Goal: Task Accomplishment & Management: Manage account settings

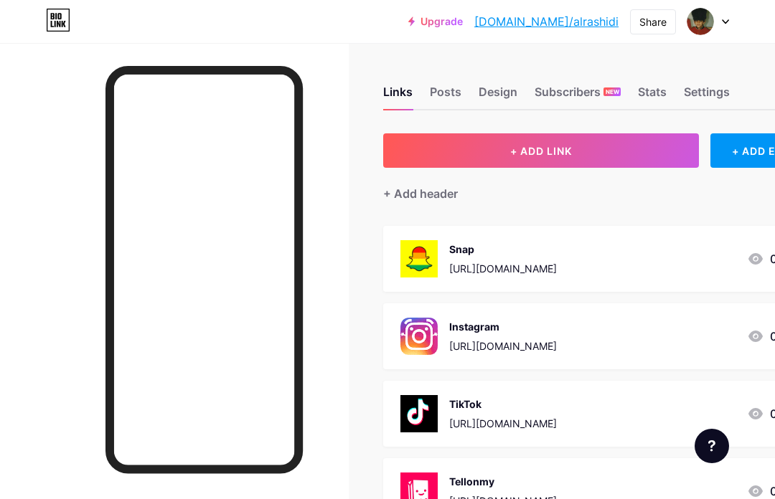
click at [454, 90] on div "Posts" at bounding box center [446, 96] width 32 height 26
click at [507, 91] on div "Design" at bounding box center [498, 96] width 39 height 26
click at [646, 103] on div "Stats" at bounding box center [652, 96] width 29 height 26
click at [709, 84] on div "Settings" at bounding box center [707, 96] width 46 height 26
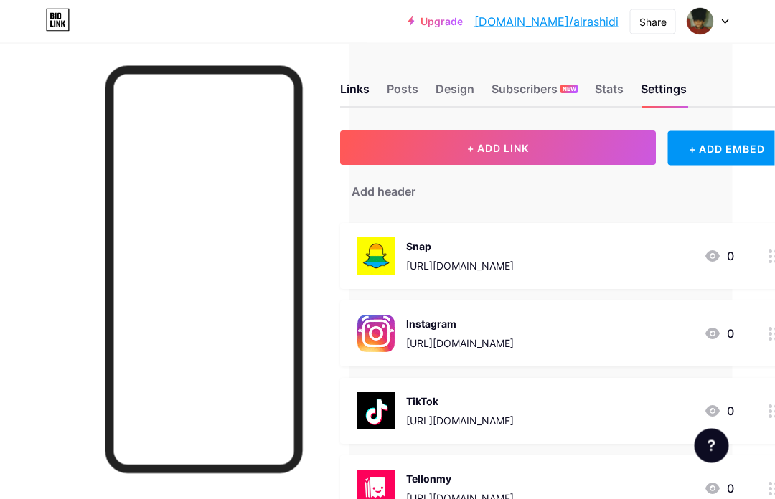
scroll to position [2, 43]
click at [400, 95] on div "Posts" at bounding box center [403, 94] width 32 height 26
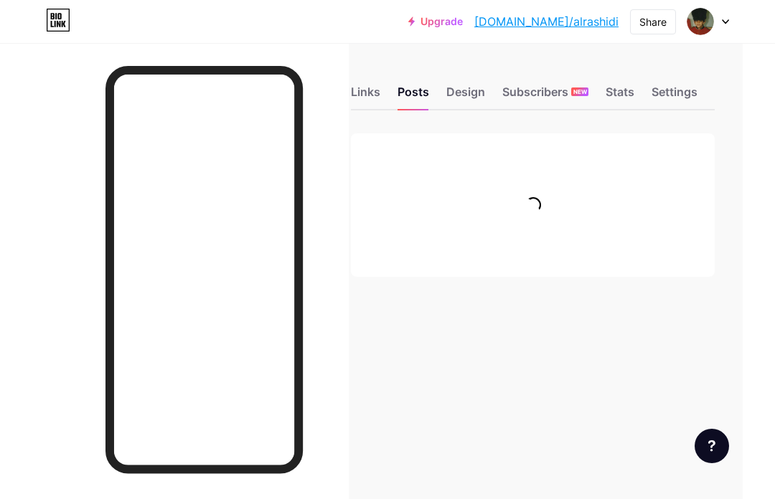
scroll to position [0, 34]
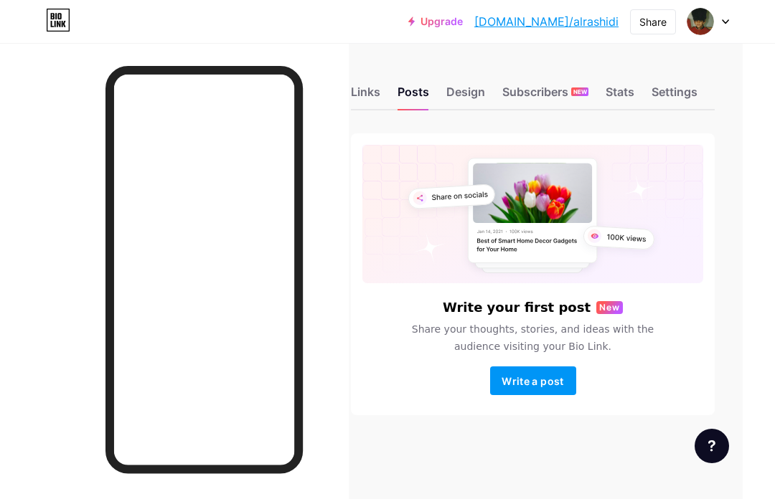
click at [475, 101] on div "Design" at bounding box center [465, 96] width 39 height 26
click at [567, 89] on div "Subscribers NEW" at bounding box center [545, 96] width 86 height 26
click at [372, 93] on div "Links" at bounding box center [365, 96] width 29 height 26
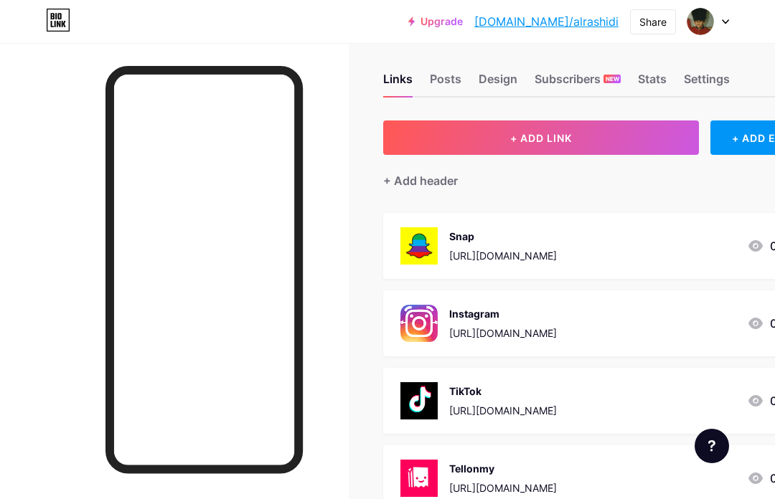
scroll to position [4, 0]
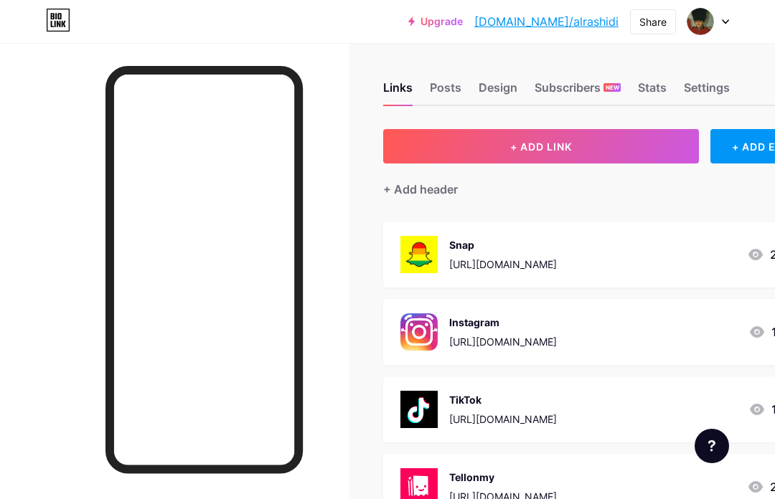
click at [664, 81] on div "Stats" at bounding box center [652, 92] width 29 height 26
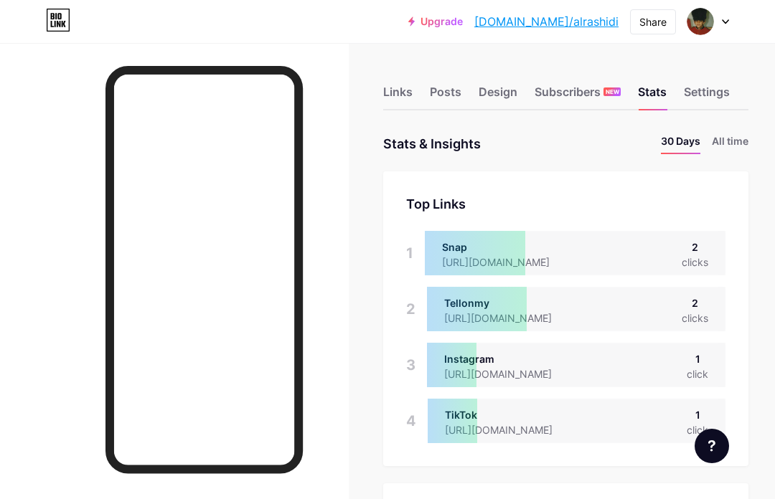
click at [703, 98] on div "Settings" at bounding box center [707, 96] width 46 height 26
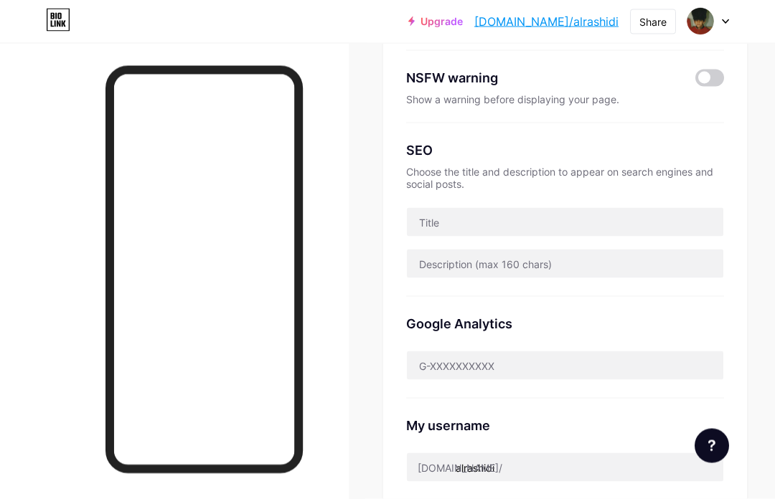
scroll to position [220, 0]
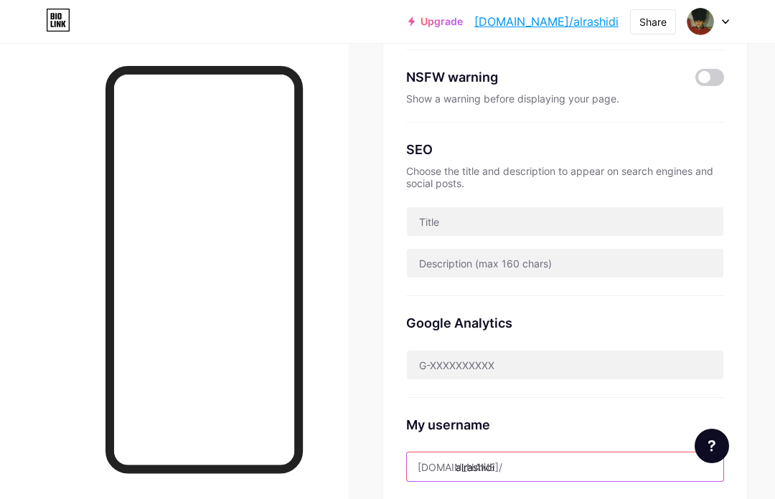
click at [507, 474] on input "alrashidi" at bounding box center [565, 467] width 316 height 29
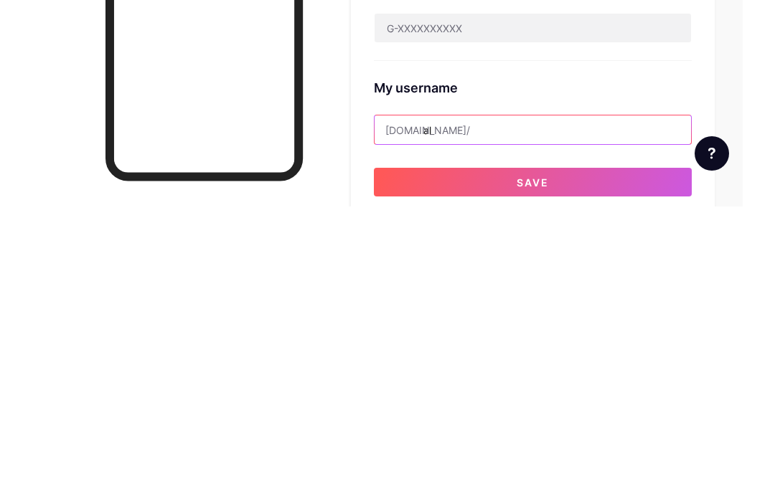
type input "a"
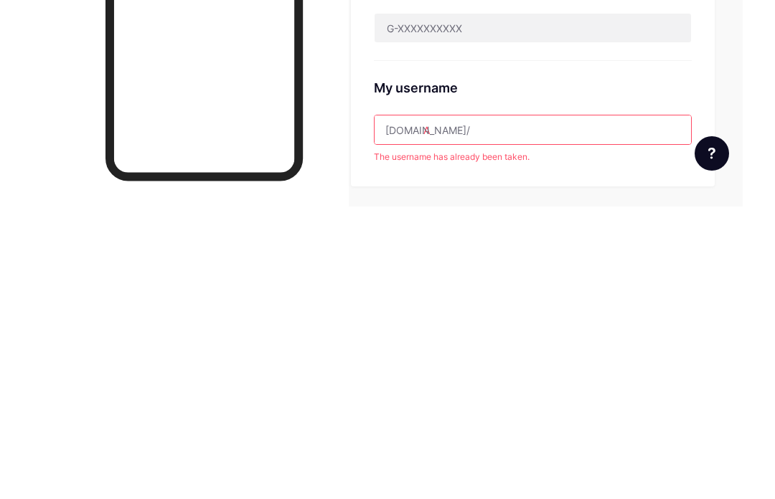
type input "a"
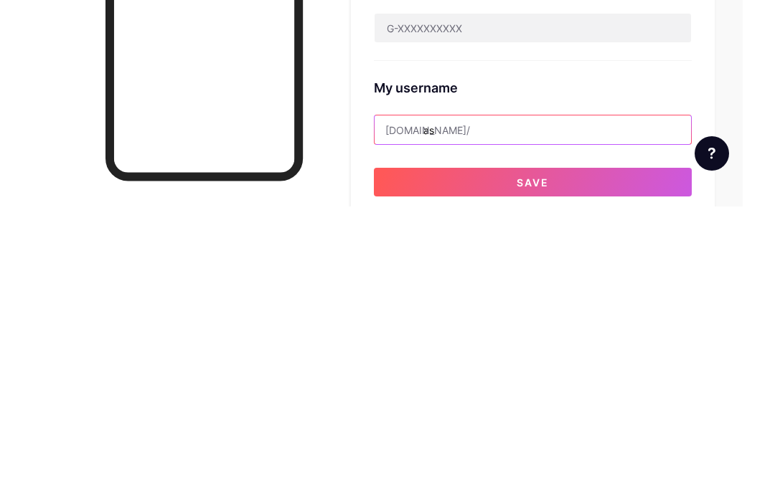
type input "a"
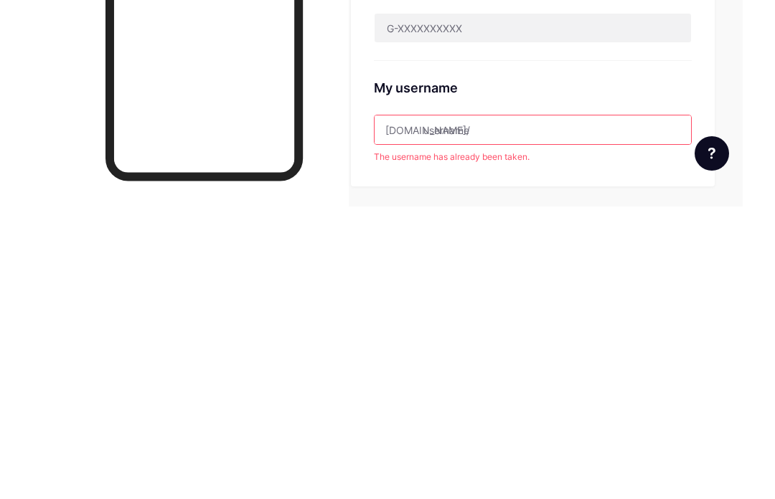
type input "i"
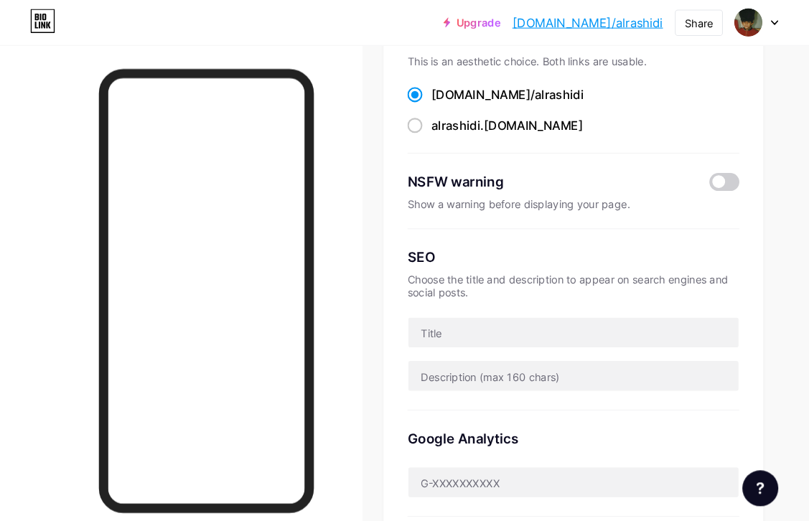
scroll to position [0, 15]
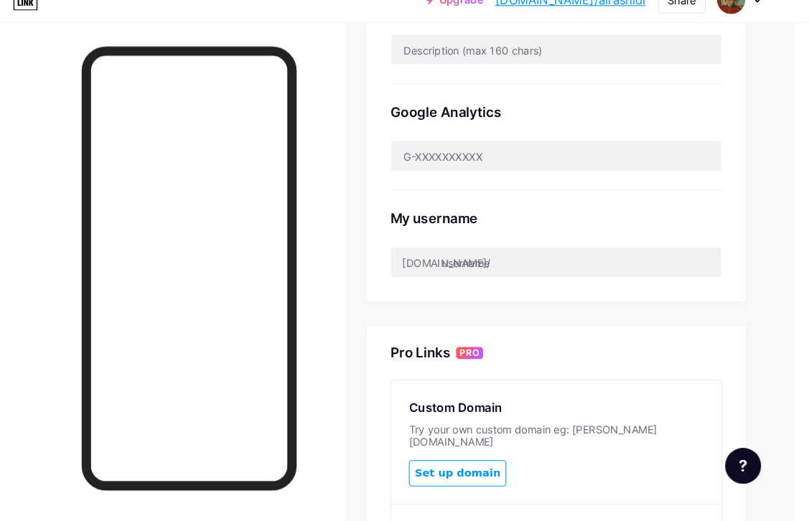
click at [615, 0] on html "Upgrade [DOMAIN_NAME]/alrash... [DOMAIN_NAME]/alrashidi Share Switch accounts F…" at bounding box center [390, 159] width 809 height 1148
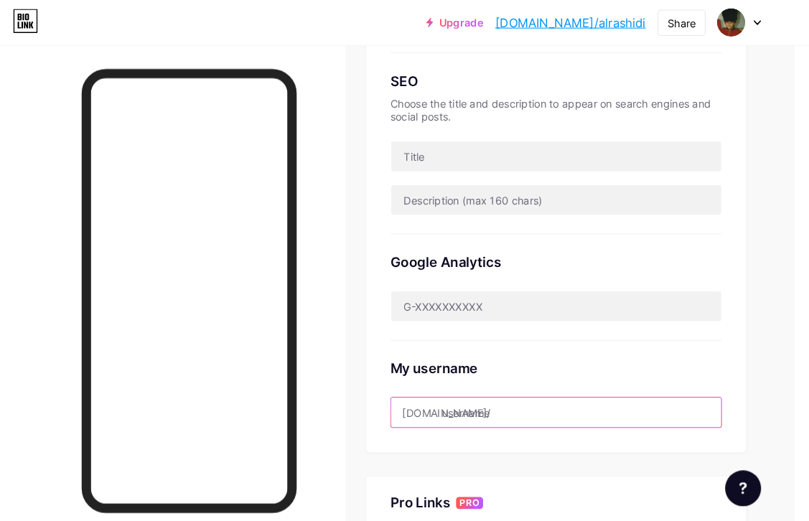
click at [439, 382] on input "text" at bounding box center [566, 395] width 316 height 29
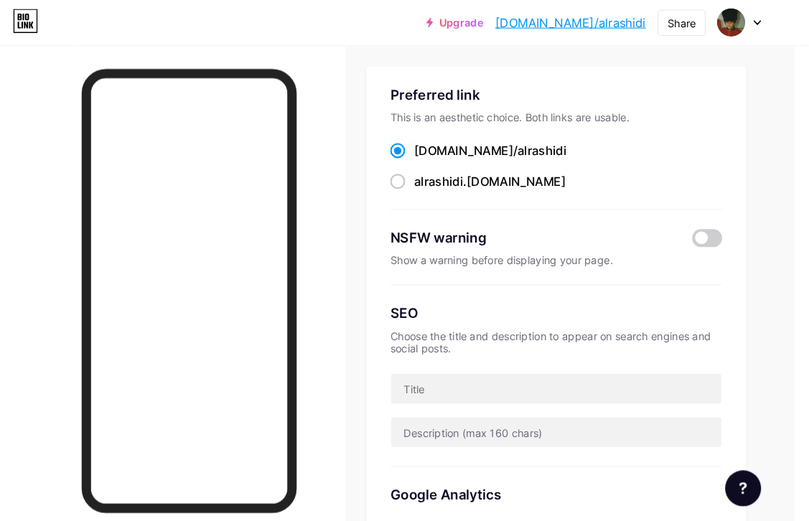
scroll to position [69, 15]
click at [471, 174] on div "alrashidi .[DOMAIN_NAME]" at bounding box center [503, 174] width 145 height 17
click at [440, 183] on input "alrashidi .[DOMAIN_NAME]" at bounding box center [435, 187] width 9 height 9
radio input "true"
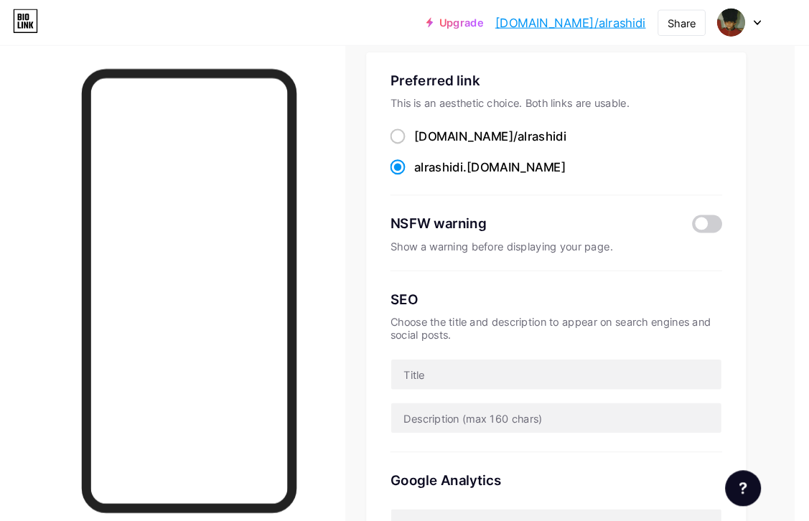
scroll to position [0, 15]
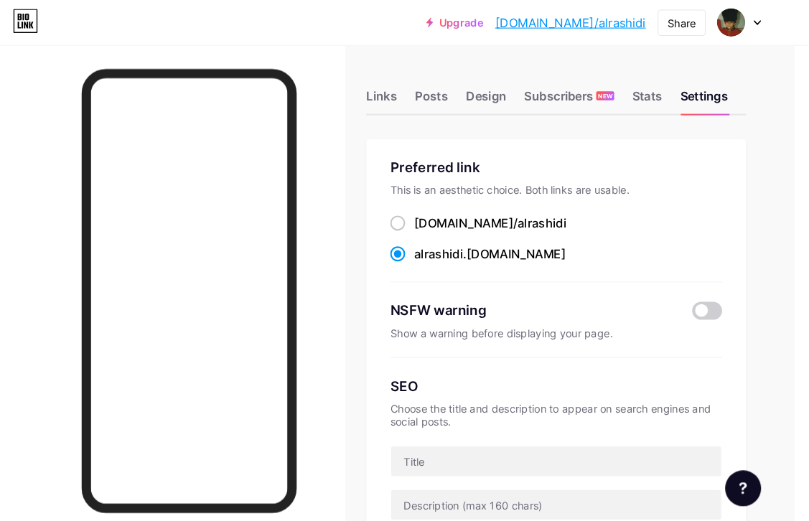
click at [431, 90] on div "Posts" at bounding box center [447, 96] width 32 height 26
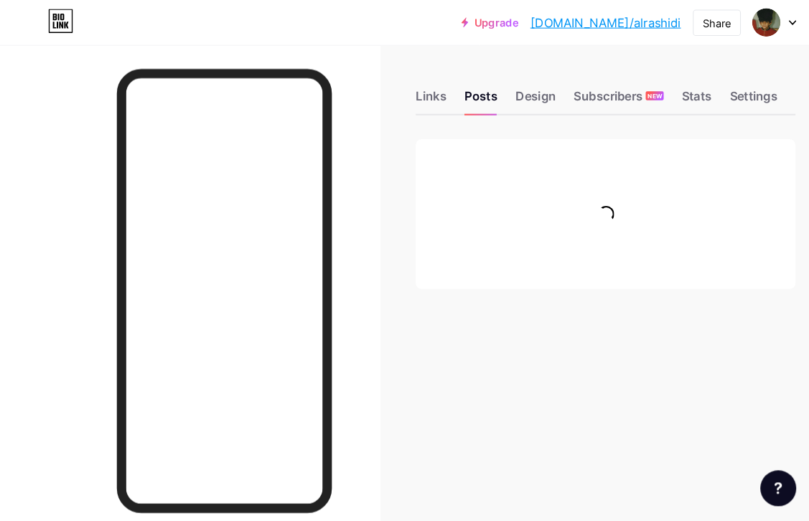
click at [738, 30] on img at bounding box center [733, 21] width 27 height 27
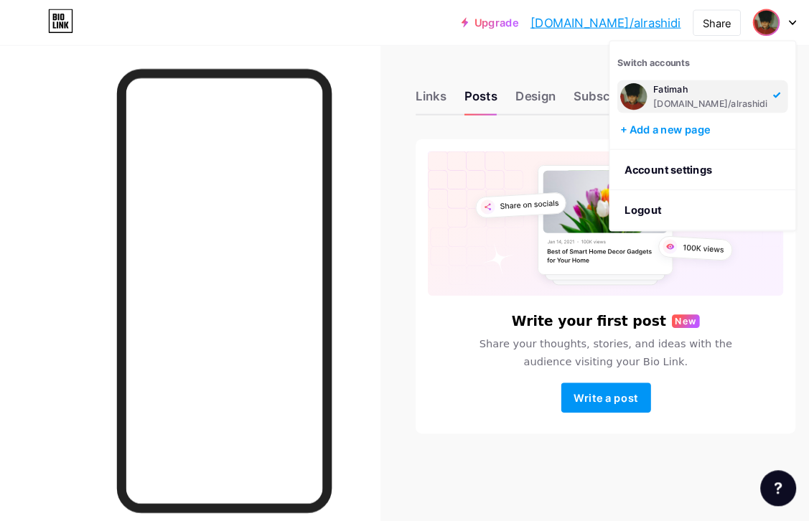
click at [55, 352] on div at bounding box center [182, 303] width 364 height 521
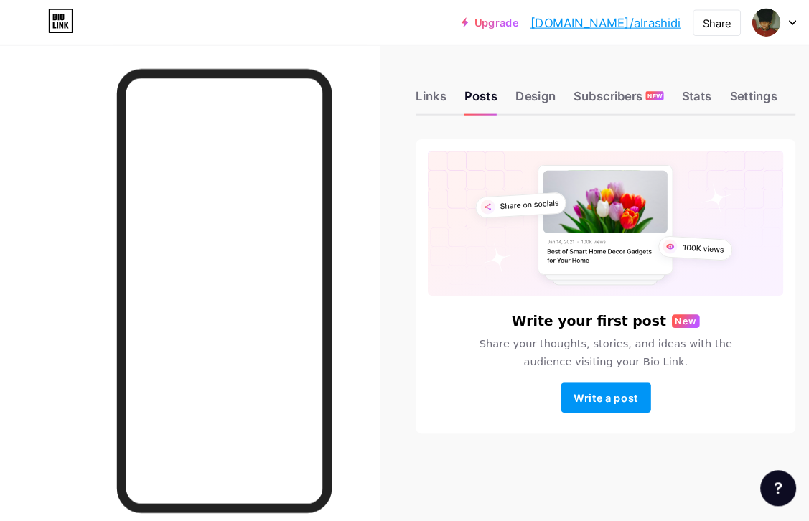
click at [521, 93] on div "Design" at bounding box center [513, 96] width 39 height 26
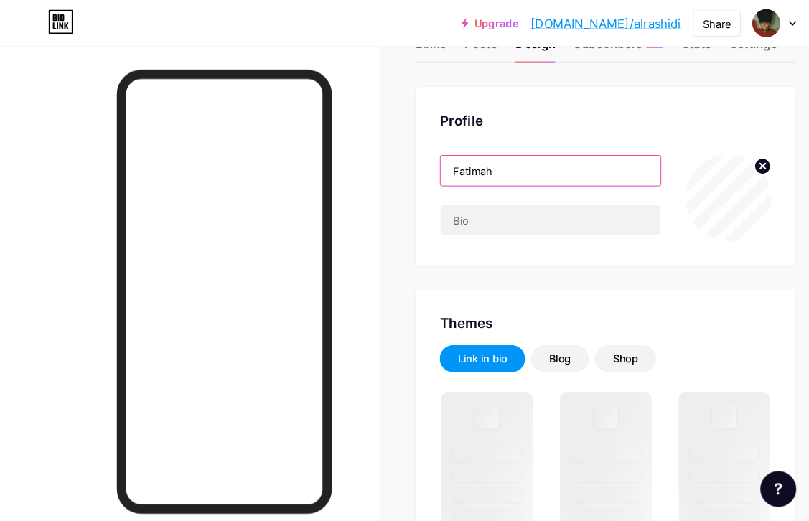
click at [543, 170] on input "Fatimah" at bounding box center [527, 163] width 211 height 29
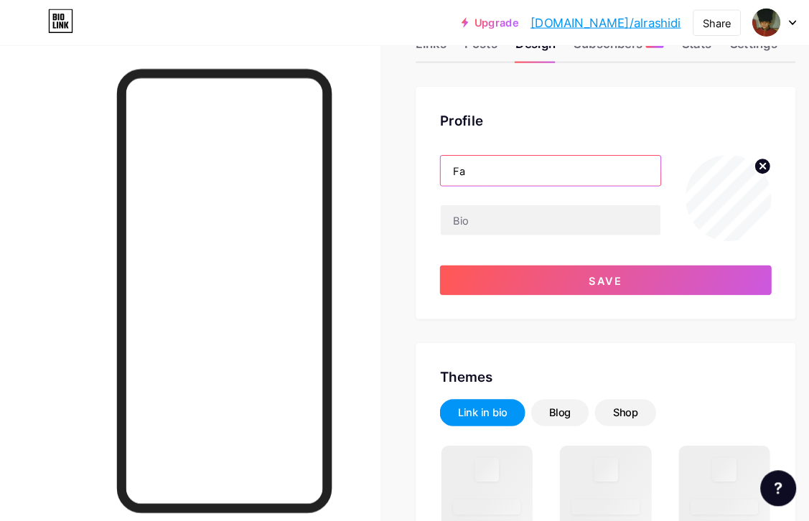
type input "F"
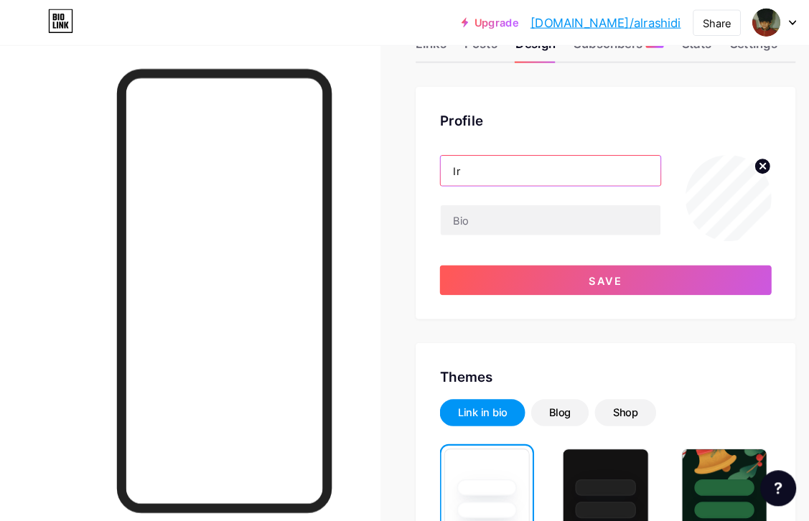
type input "I"
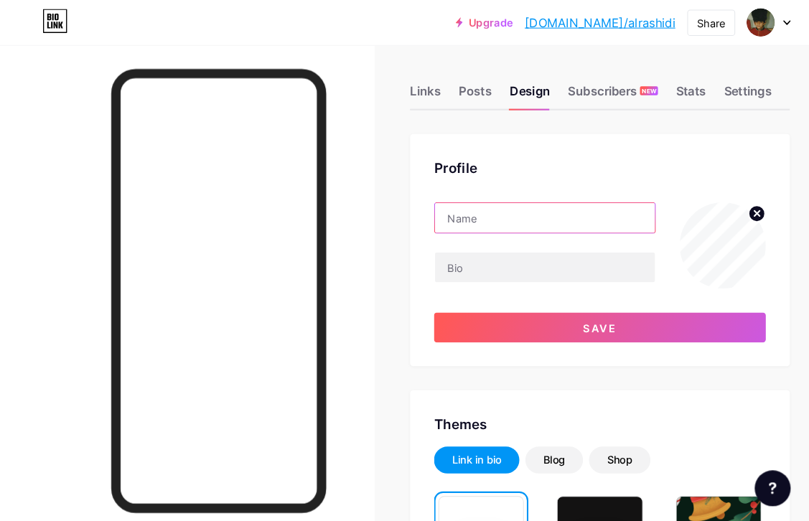
scroll to position [0, 0]
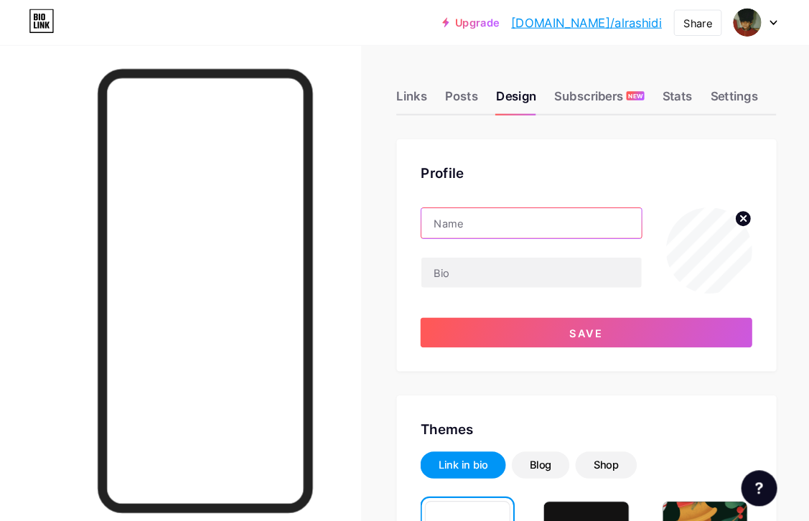
type input "A"
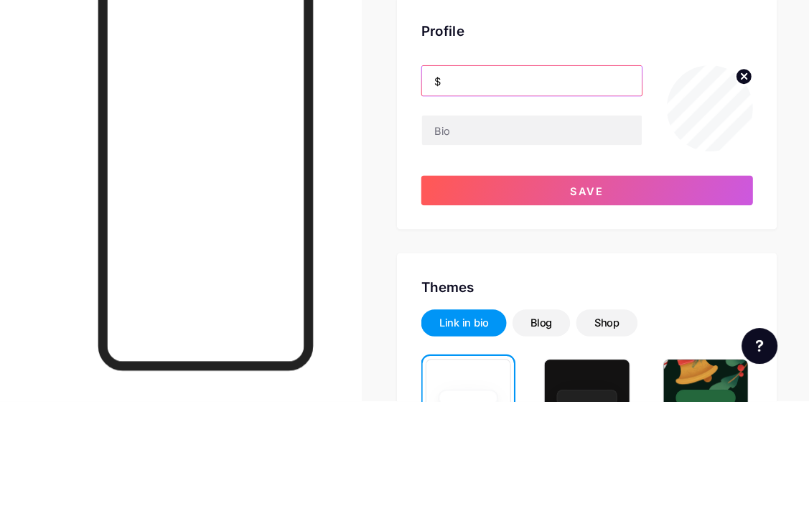
type input "$"
click at [564, 313] on span "Save" at bounding box center [580, 319] width 32 height 12
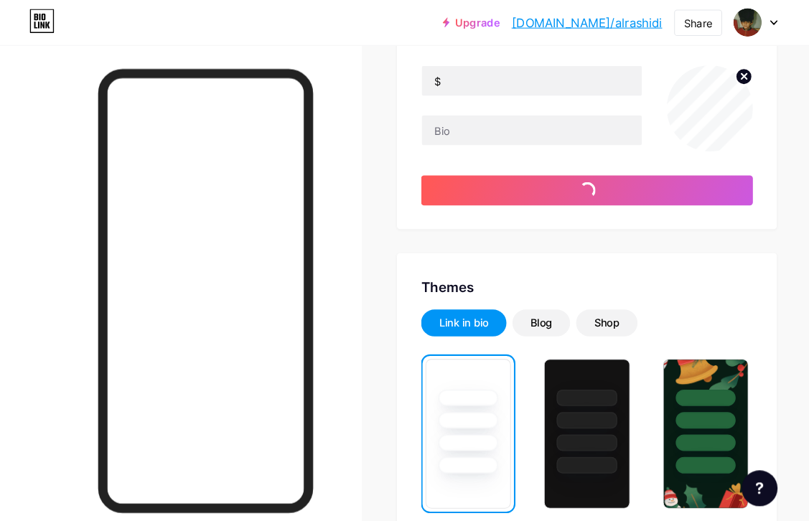
click at [722, 77] on icon at bounding box center [730, 73] width 17 height 17
click at [684, 103] on input "file" at bounding box center [698, 103] width 83 height 83
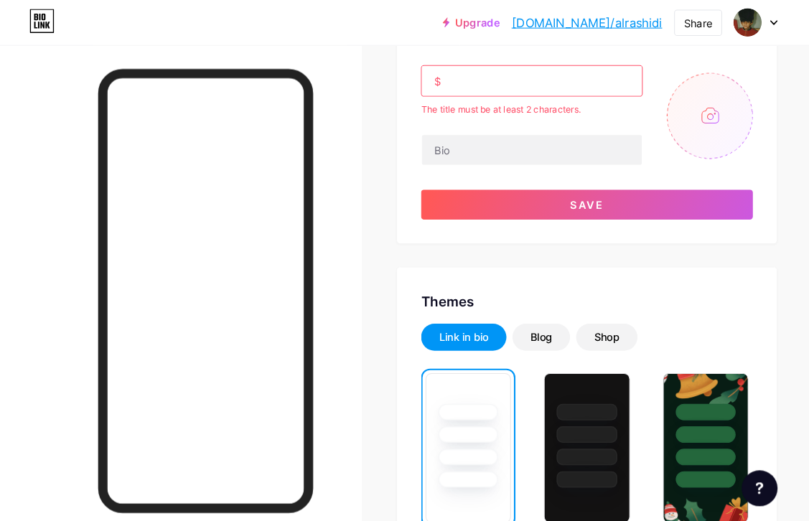
type input "C:\fakepath\IMG_8868.jpeg"
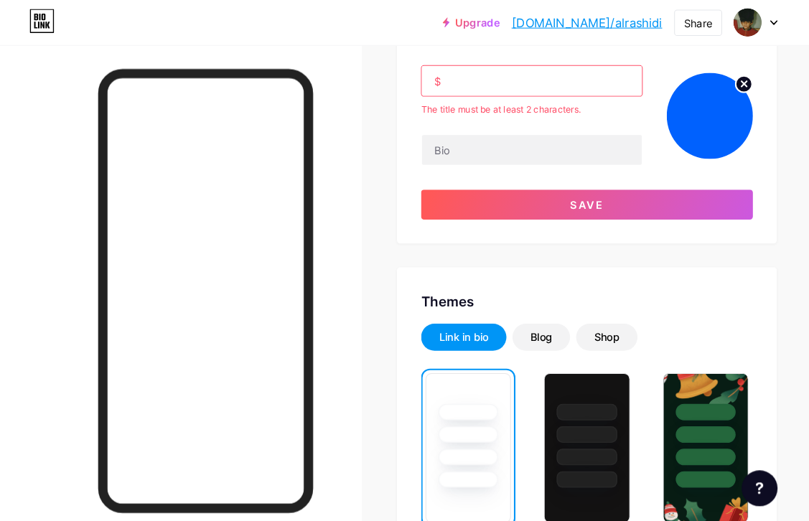
click at [596, 184] on button "Save" at bounding box center [580, 196] width 318 height 29
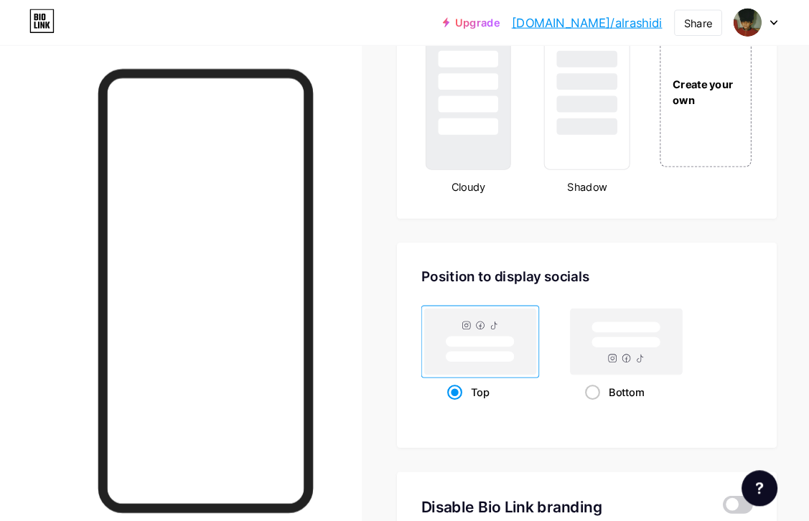
scroll to position [1716, 0]
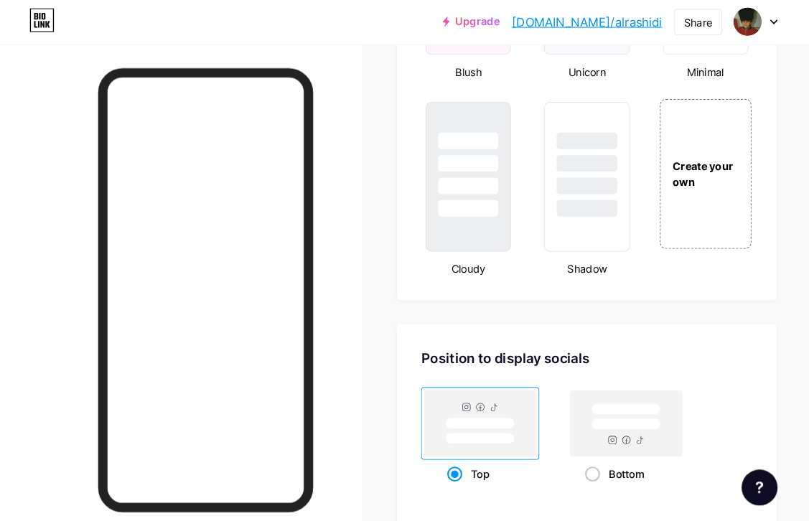
click at [679, 195] on div "Create your own" at bounding box center [694, 167] width 88 height 144
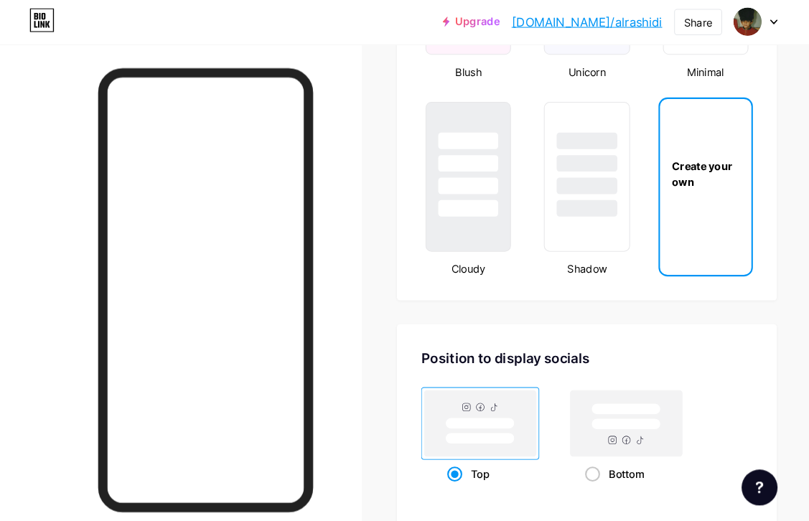
click at [675, 199] on div "Create your own" at bounding box center [694, 167] width 88 height 144
click at [677, 179] on div "Create your own" at bounding box center [694, 167] width 88 height 30
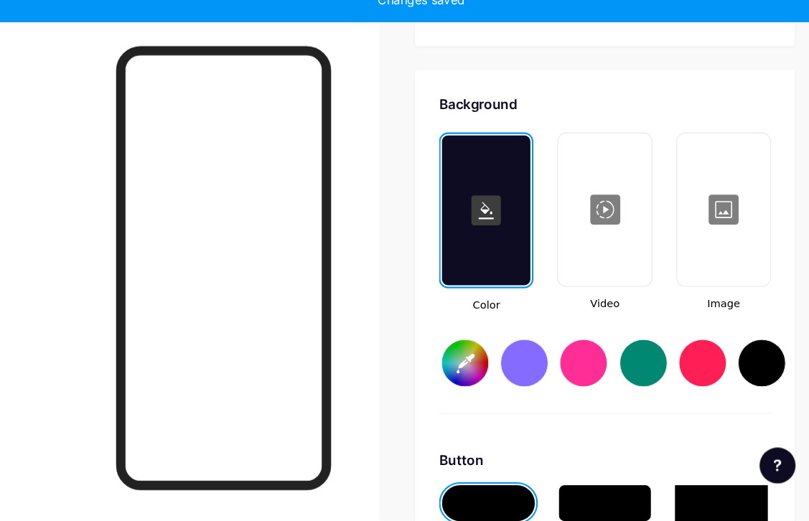
type input "#ffffff"
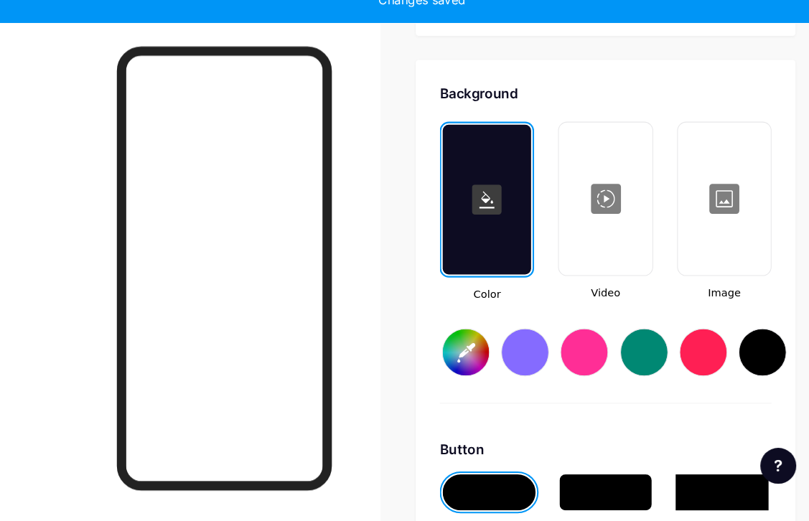
type input "#ffffff"
type input "#000000"
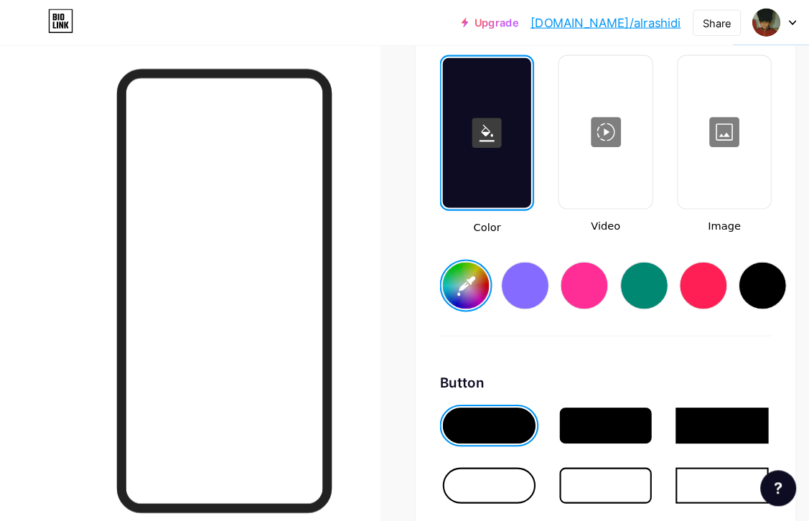
type input "#ffffff"
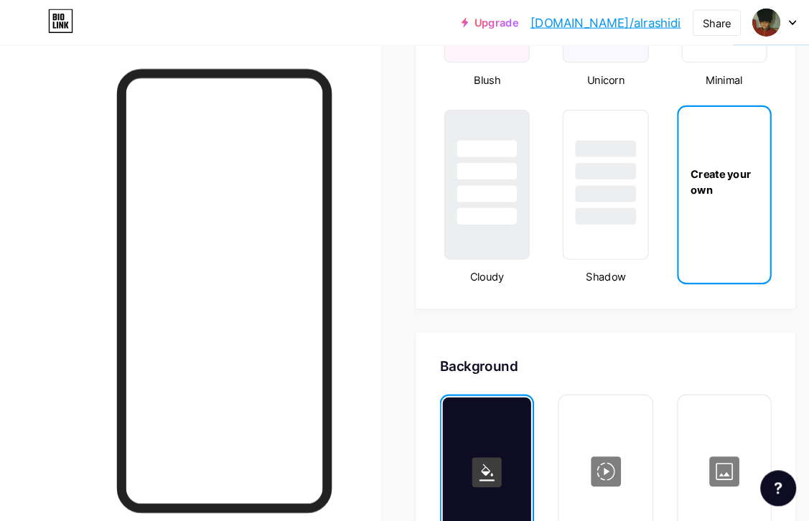
scroll to position [1801, 0]
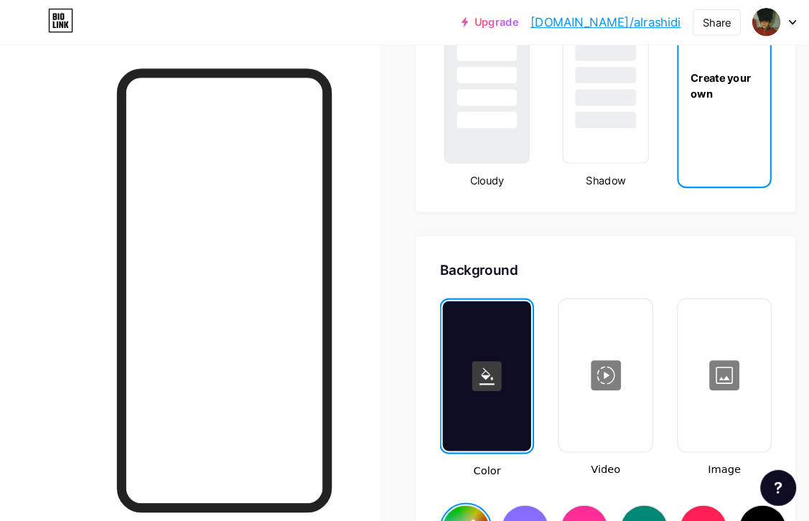
click at [700, 335] on div at bounding box center [694, 360] width 86 height 144
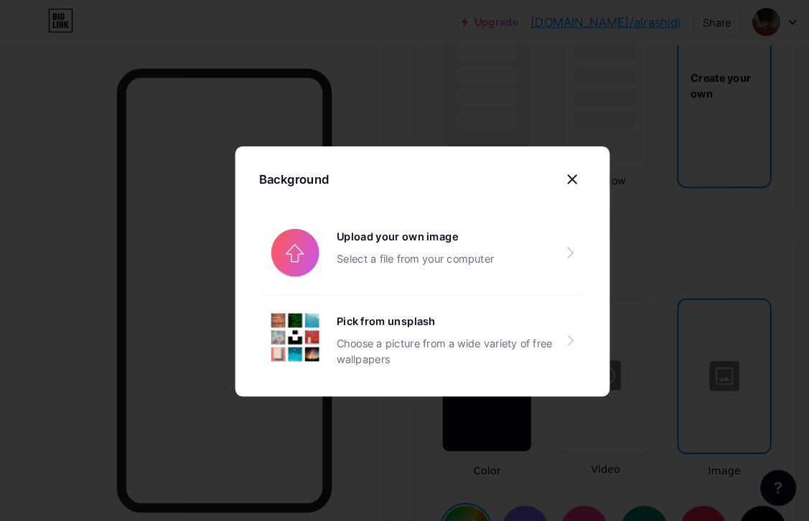
scroll to position [1802, 0]
click at [493, 349] on div "Choose a picture from a wide variety of free wallpapers" at bounding box center [433, 336] width 221 height 30
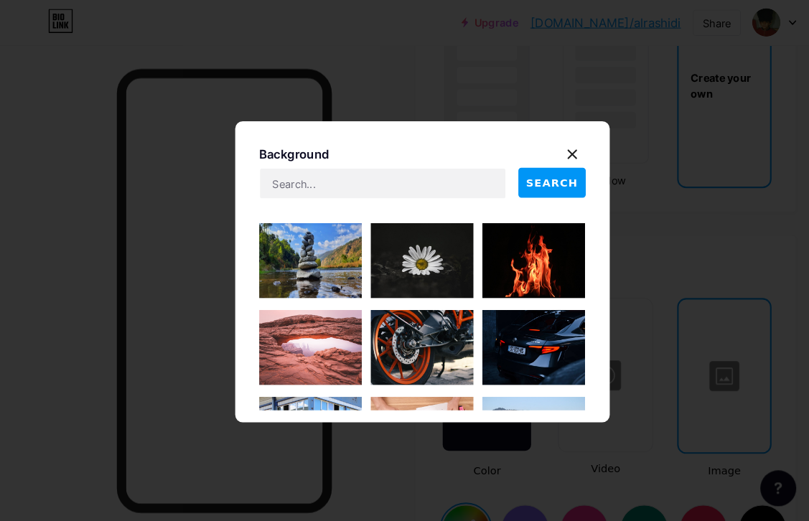
click at [550, 152] on icon at bounding box center [548, 148] width 8 height 8
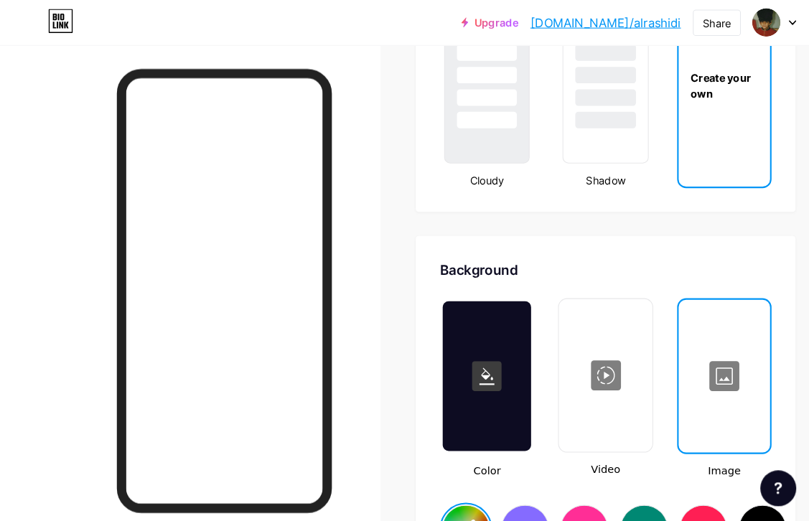
click at [667, 354] on div at bounding box center [694, 360] width 85 height 144
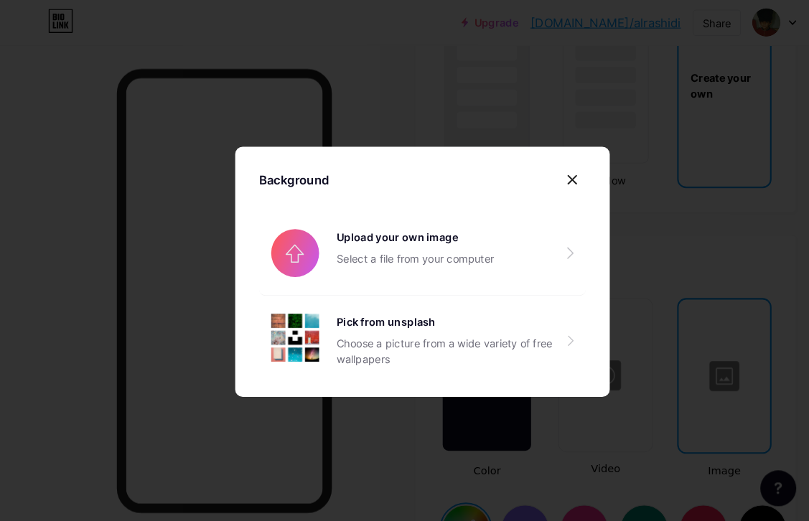
click at [525, 263] on input "file" at bounding box center [404, 242] width 313 height 80
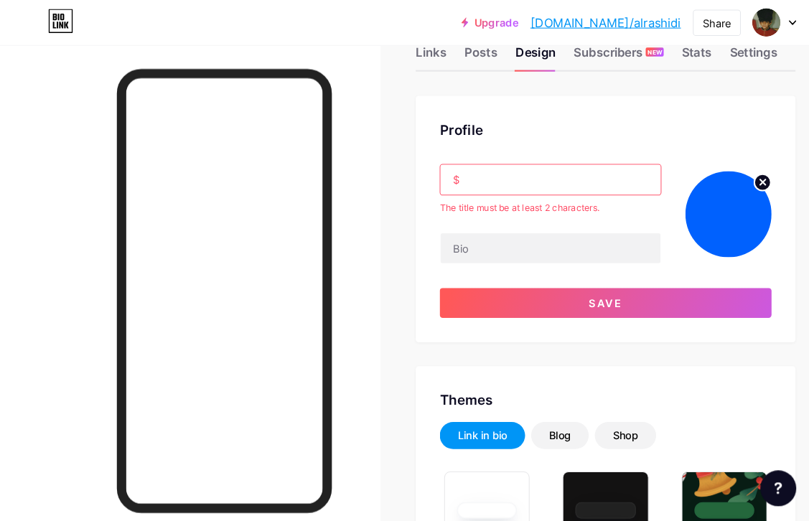
scroll to position [37, 0]
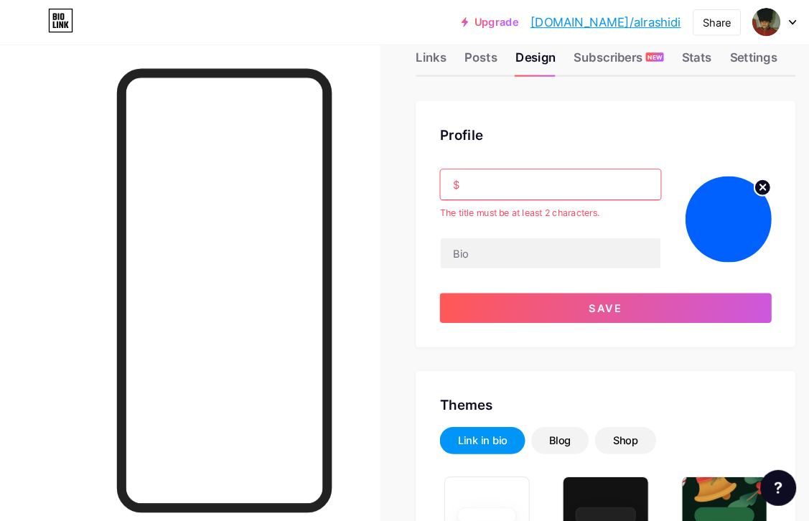
click at [541, 164] on input "$" at bounding box center [527, 177] width 211 height 29
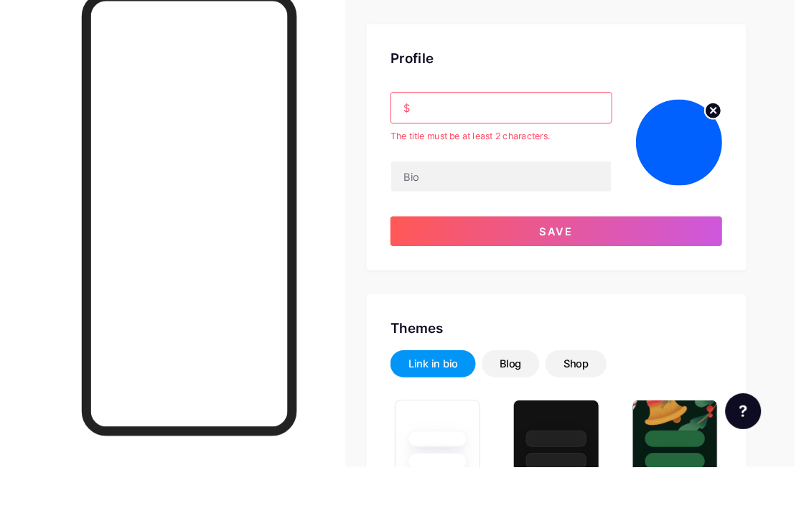
click at [507, 163] on input "$" at bounding box center [513, 177] width 211 height 29
click at [515, 163] on input "$" at bounding box center [513, 177] width 211 height 29
click at [520, 163] on input "$" at bounding box center [513, 177] width 211 height 29
click at [525, 163] on input "$" at bounding box center [513, 177] width 211 height 29
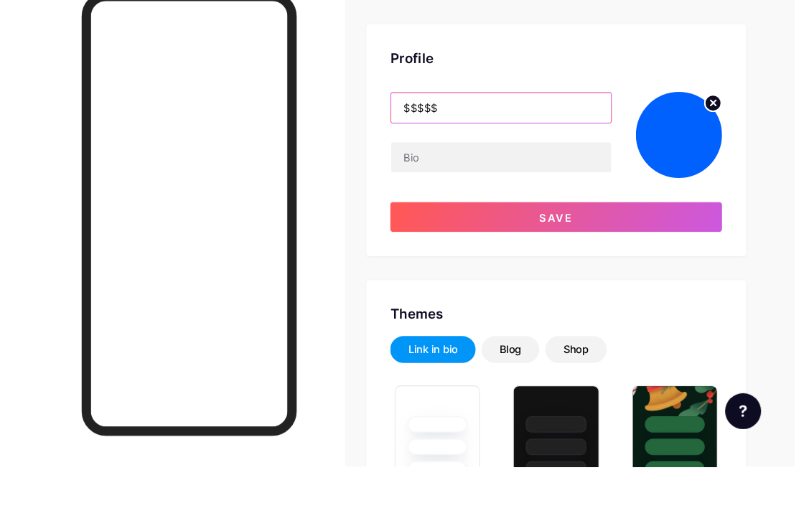
type input "$$$$$"
click at [560, 268] on button "Save" at bounding box center [567, 282] width 318 height 29
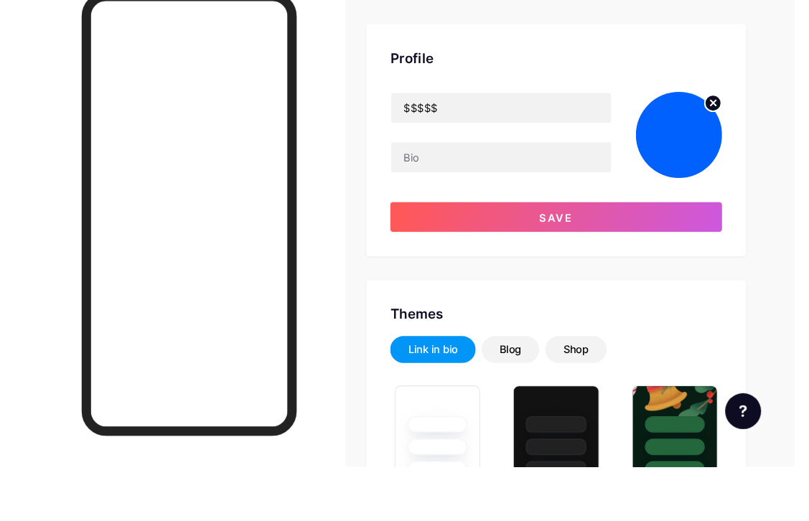
scroll to position [90, 15]
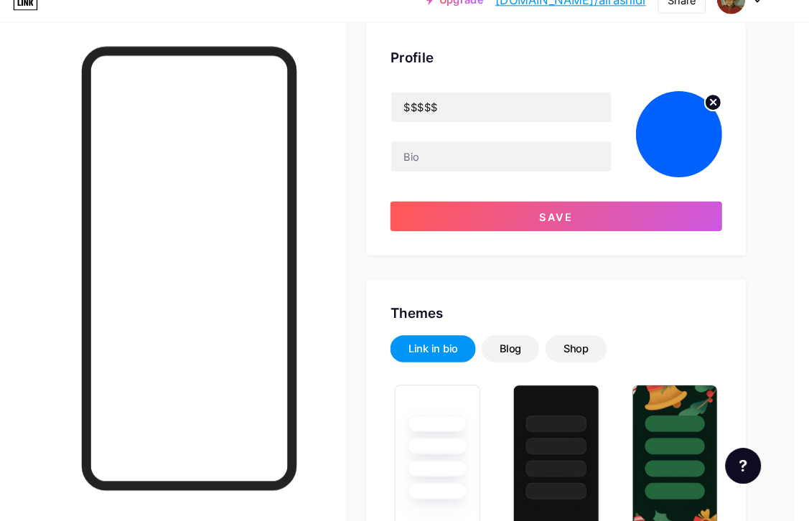
click at [561, 215] on button "Save" at bounding box center [567, 229] width 318 height 29
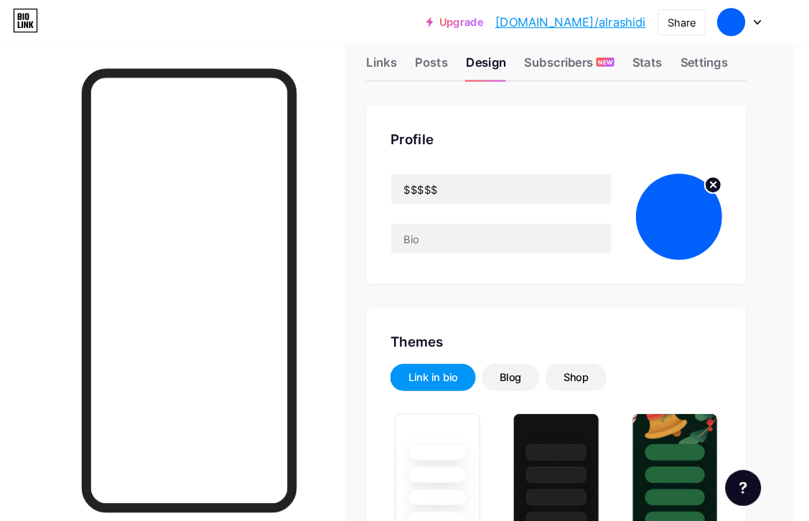
scroll to position [0, 15]
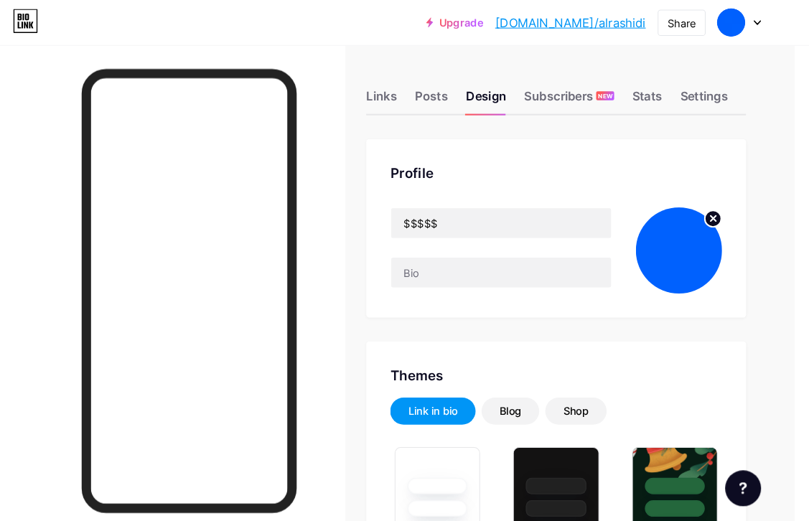
click at [545, 84] on div "Subscribers NEW" at bounding box center [579, 96] width 86 height 26
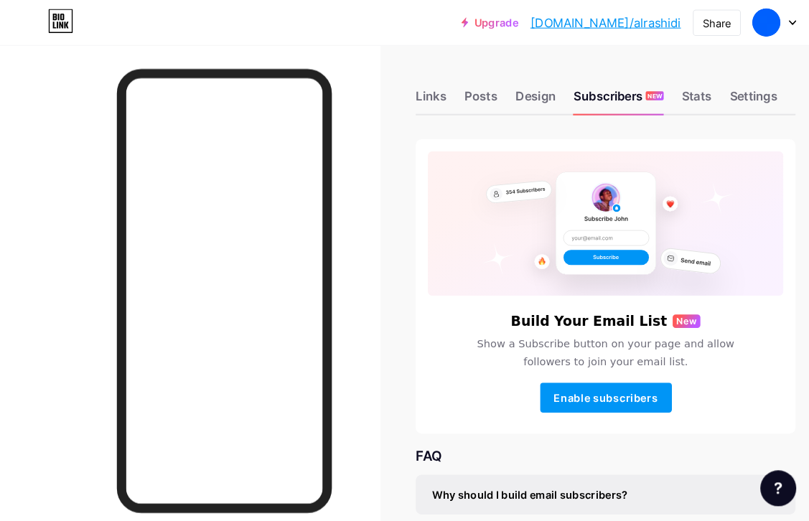
click at [617, 86] on div "Subscribers NEW" at bounding box center [593, 96] width 86 height 26
click at [679, 88] on div "Stats" at bounding box center [667, 96] width 29 height 26
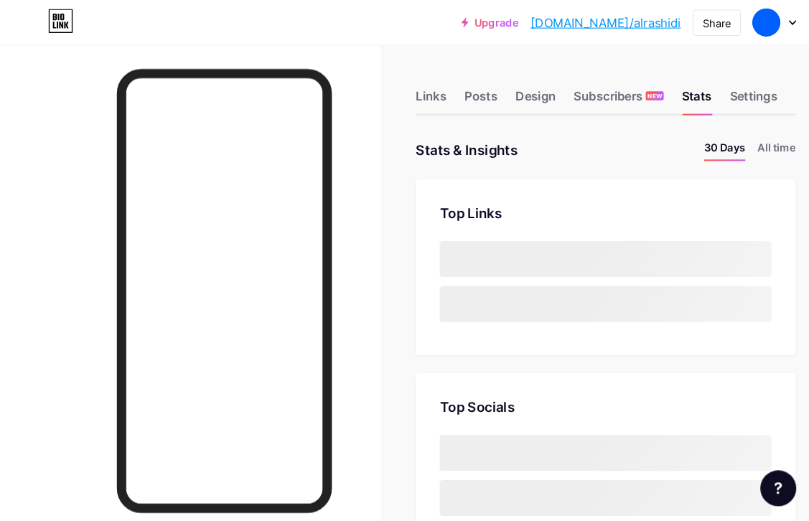
click at [721, 93] on div "Settings" at bounding box center [722, 96] width 46 height 26
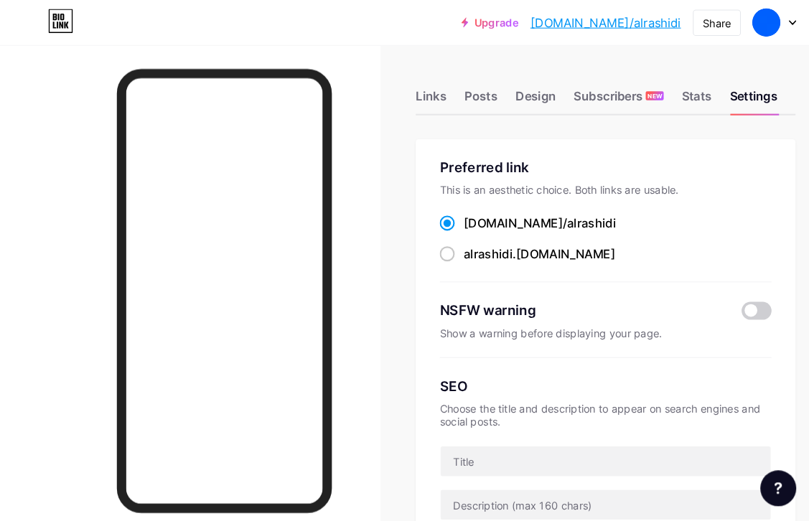
click at [663, 93] on div "Stats" at bounding box center [667, 96] width 29 height 26
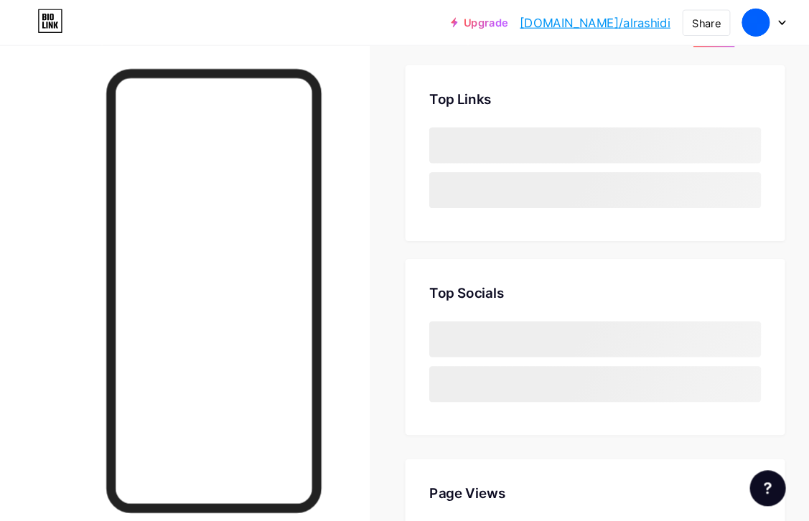
scroll to position [99, 0]
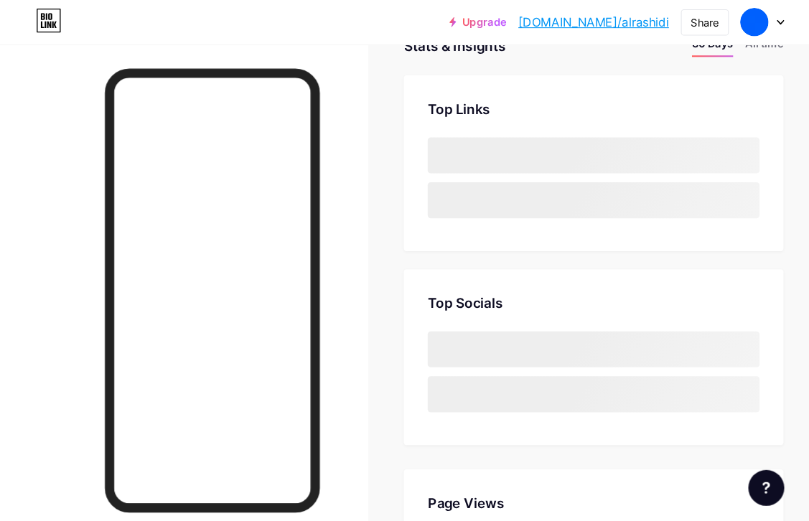
click at [727, 27] on img at bounding box center [733, 21] width 27 height 27
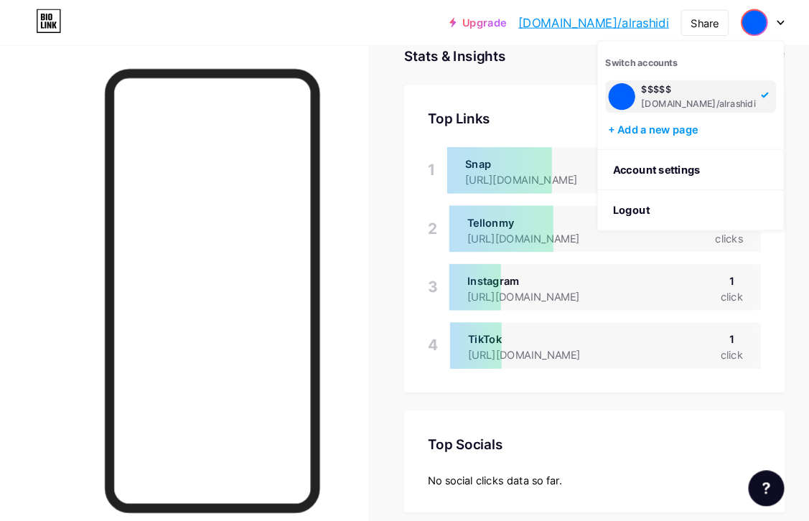
scroll to position [90, 0]
click at [682, 102] on div "[DOMAIN_NAME]/alrashidi" at bounding box center [681, 99] width 110 height 11
click at [689, 144] on link "Account settings" at bounding box center [673, 163] width 178 height 39
click at [693, 186] on div "Snap [URL][DOMAIN_NAME] 2 clicks" at bounding box center [590, 163] width 301 height 44
click at [682, 242] on div "Tellonmy [URL][DOMAIN_NAME] 2 clicks" at bounding box center [591, 219] width 299 height 44
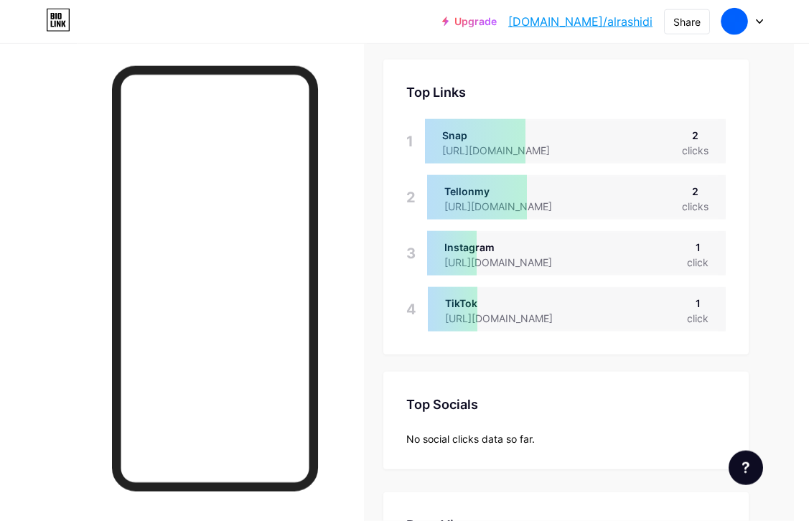
scroll to position [0, 14]
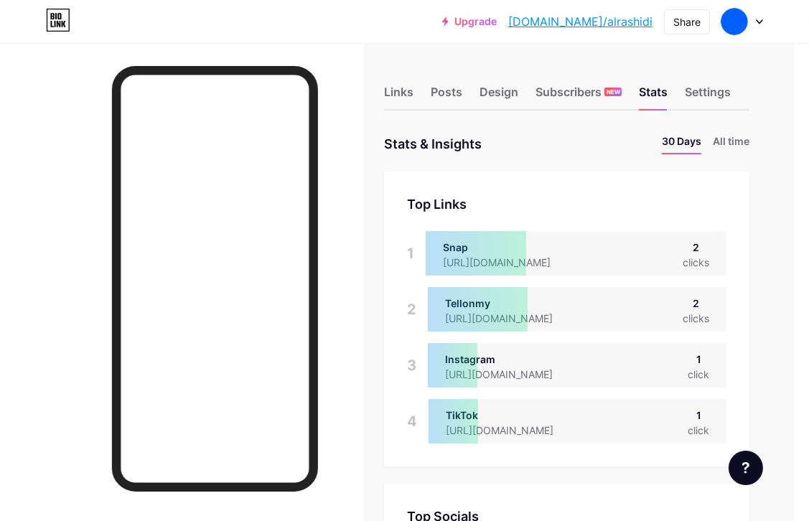
click at [718, 101] on div "Settings" at bounding box center [708, 96] width 46 height 26
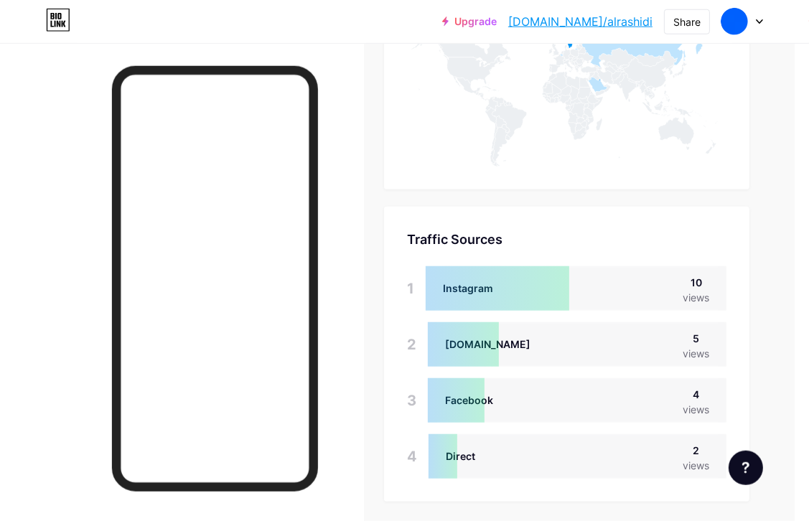
scroll to position [945, 15]
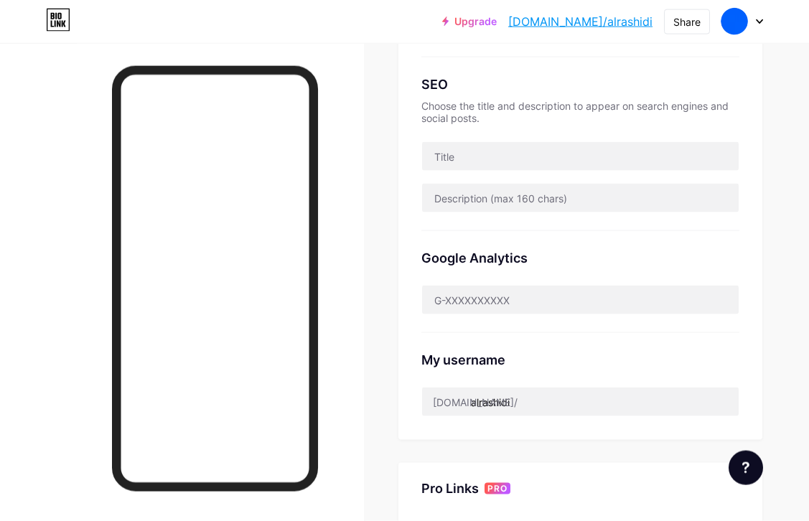
scroll to position [311, 0]
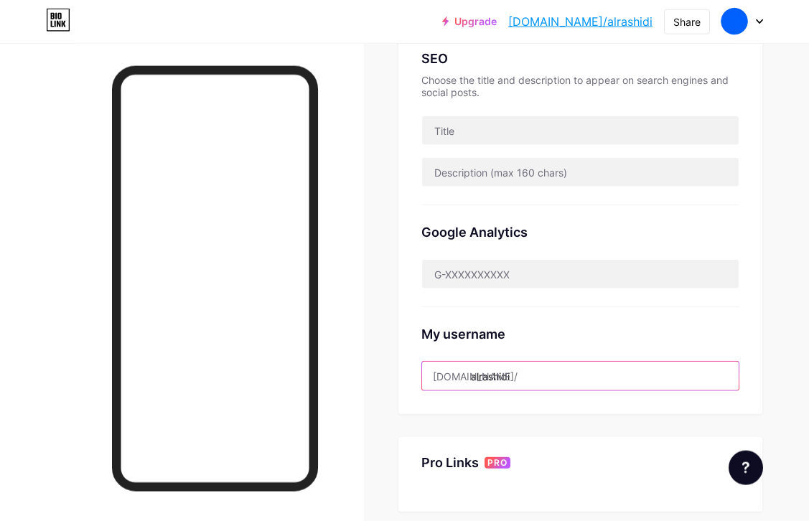
click at [596, 377] on input "alrashidi" at bounding box center [580, 376] width 316 height 29
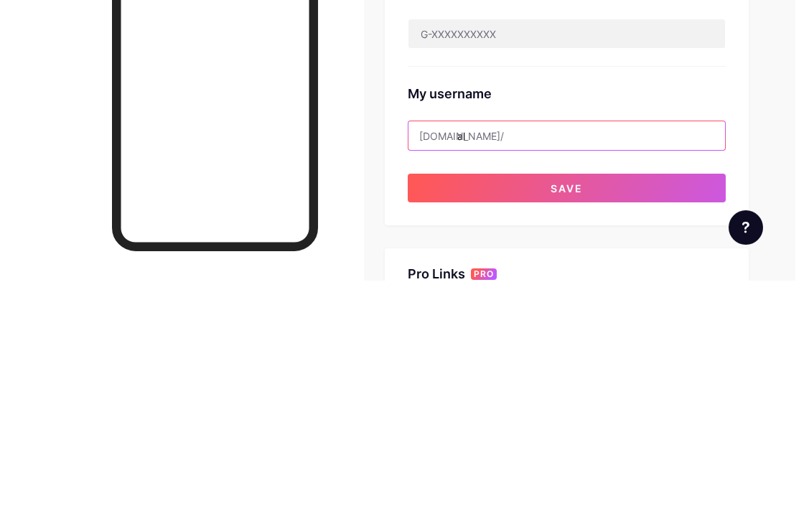
type input "a"
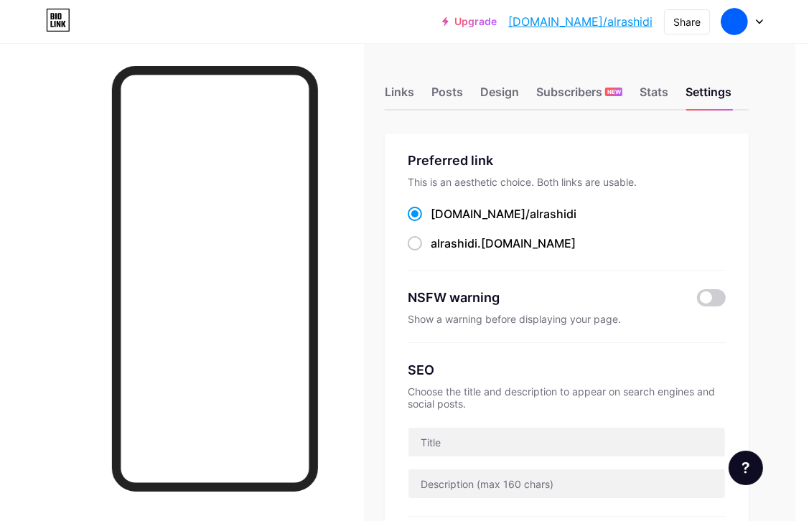
scroll to position [0, 15]
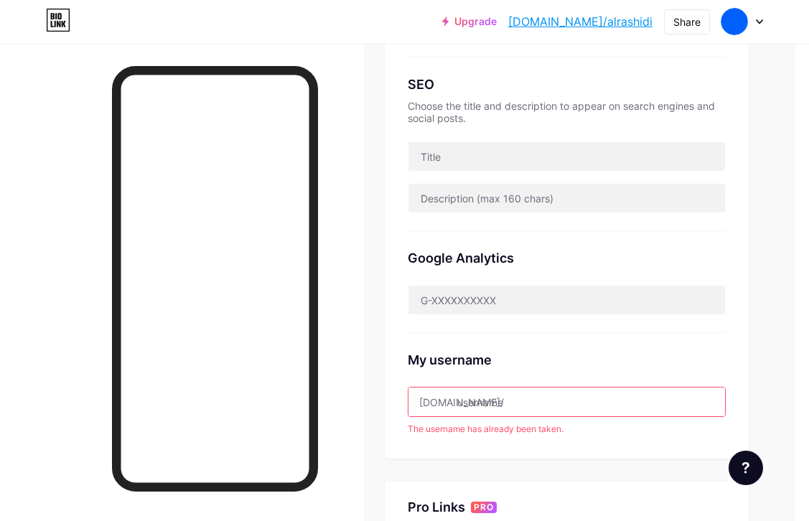
click at [537, 396] on input "text" at bounding box center [566, 401] width 316 height 29
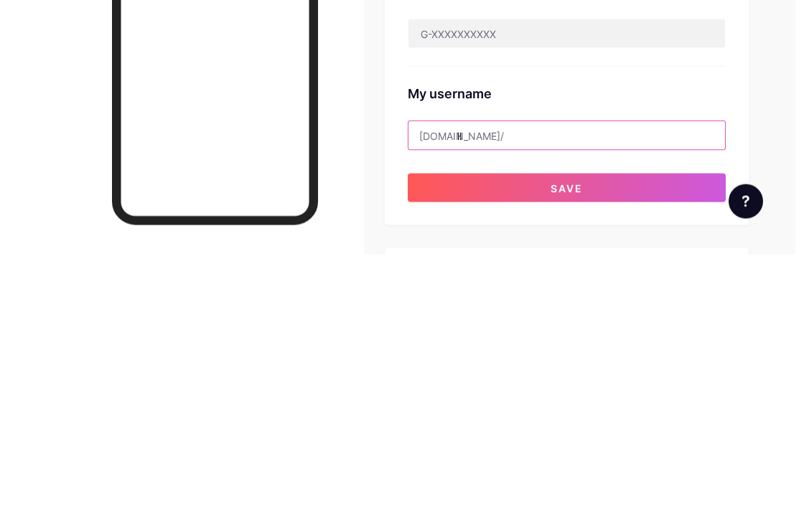
type input "l"
click at [535, 440] on button "Save" at bounding box center [567, 454] width 318 height 29
type input "F"
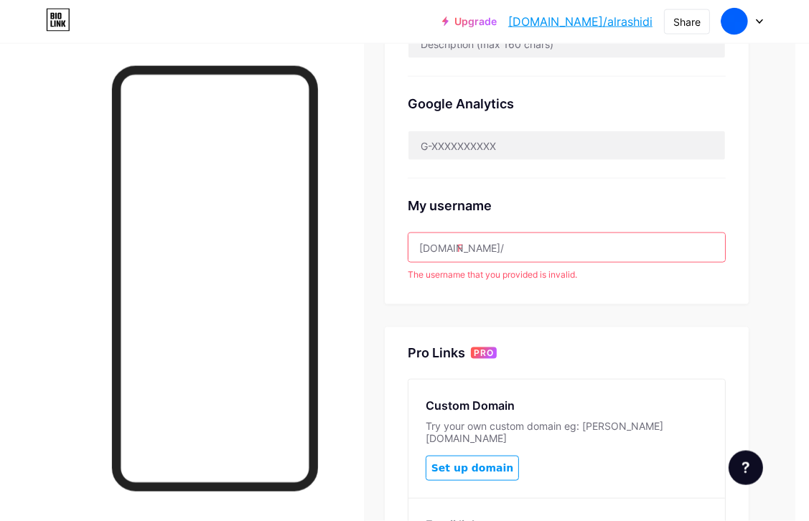
scroll to position [433, 14]
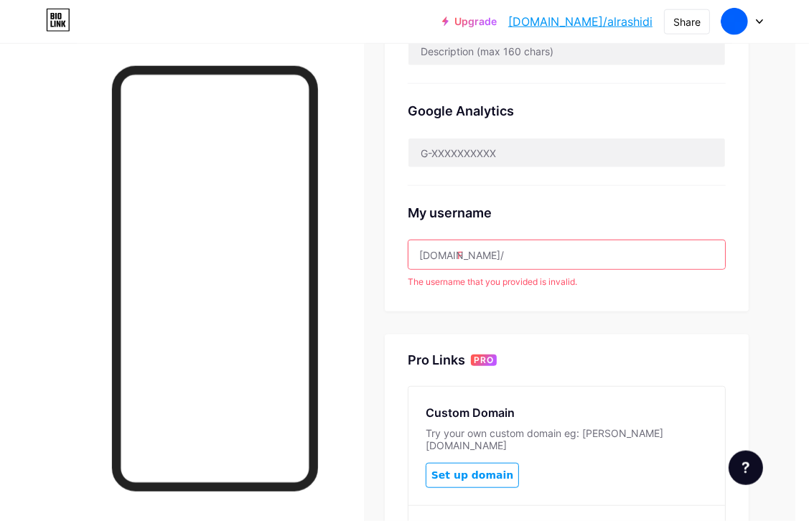
click at [540, 262] on input "F" at bounding box center [566, 254] width 316 height 29
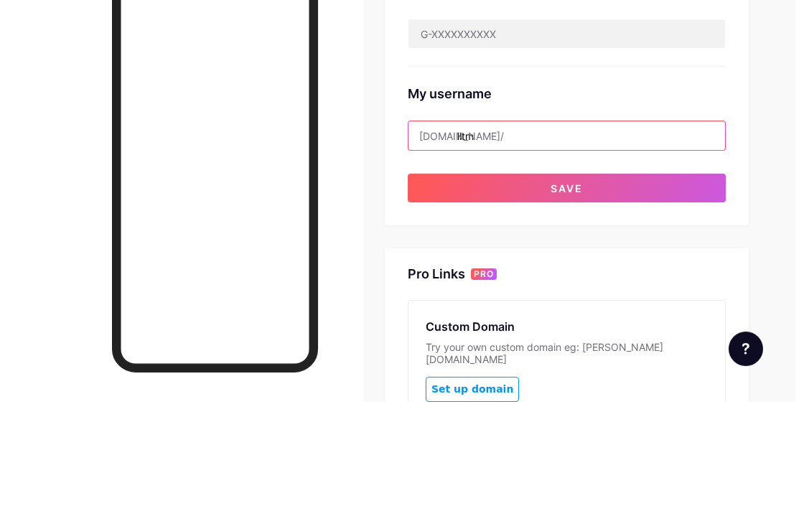
click at [581, 293] on button "Save" at bounding box center [567, 307] width 318 height 29
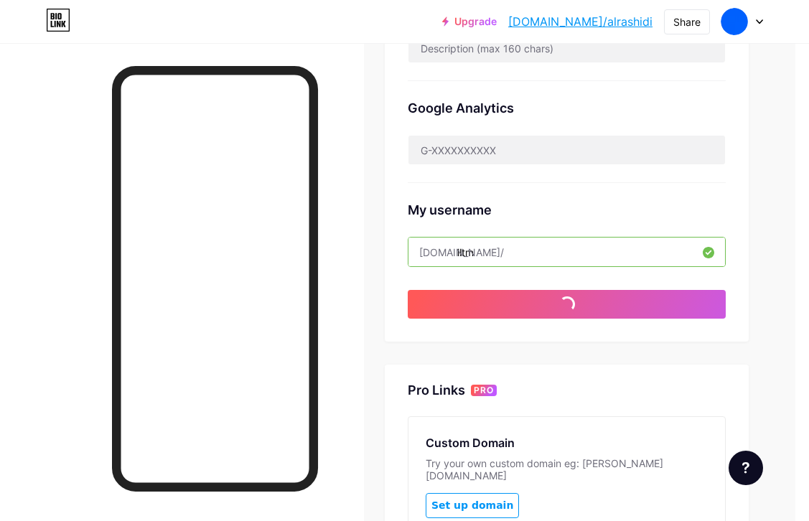
click at [579, 248] on input "lltm" at bounding box center [566, 252] width 316 height 29
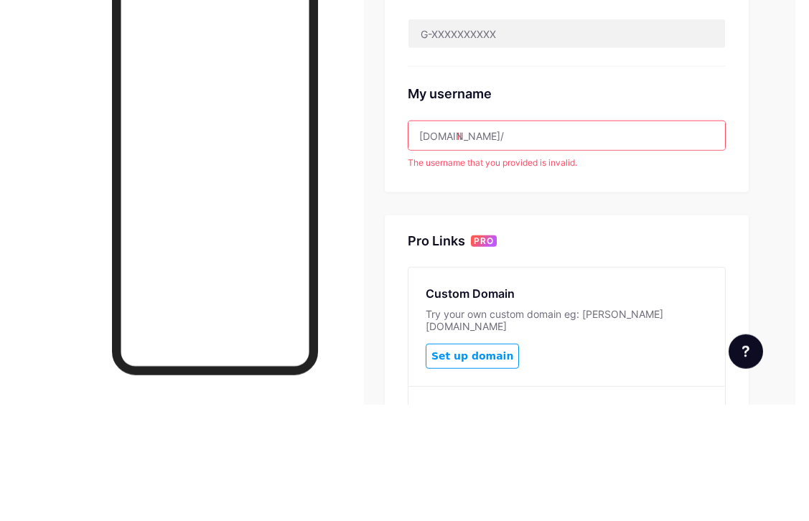
type input "l"
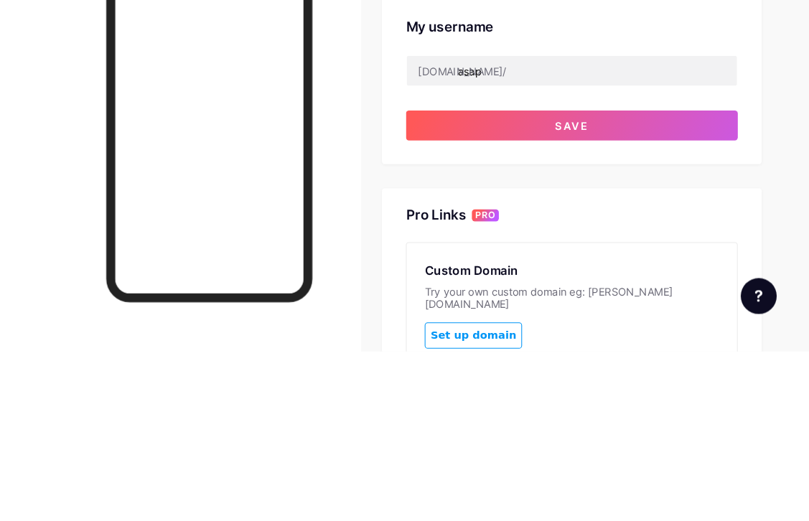
click at [598, 290] on button "Save" at bounding box center [567, 304] width 318 height 29
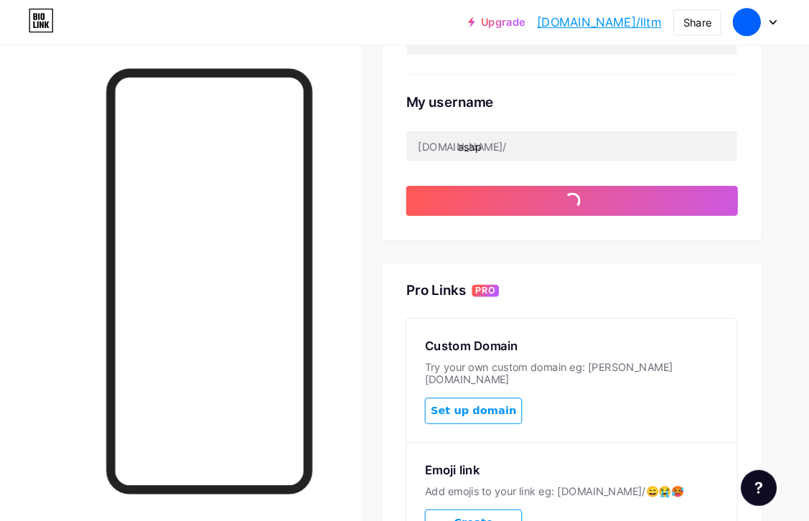
scroll to position [542, 14]
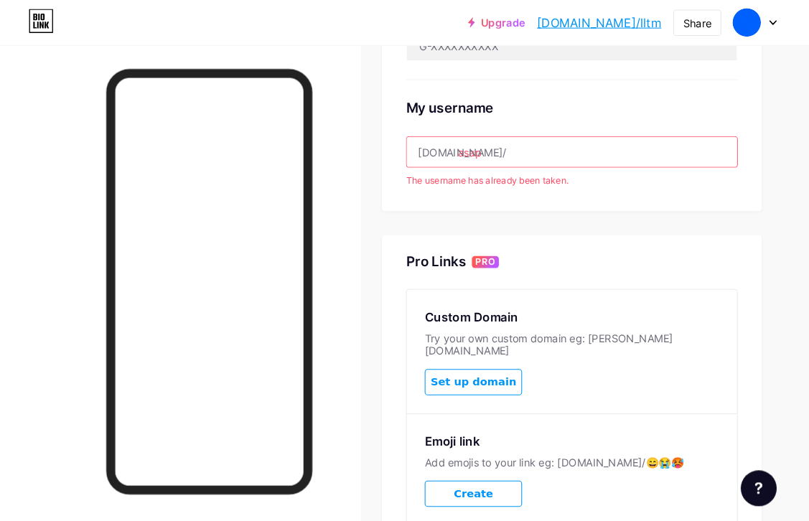
click at [581, 148] on input "asap" at bounding box center [566, 145] width 316 height 29
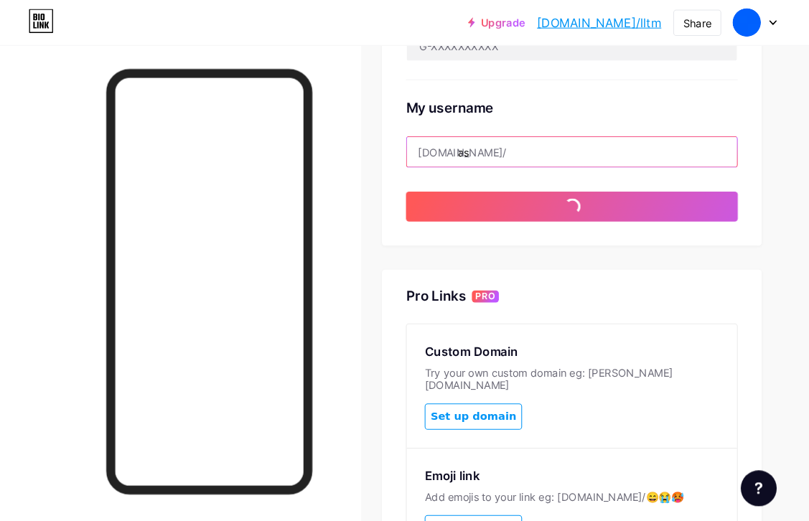
type input "a"
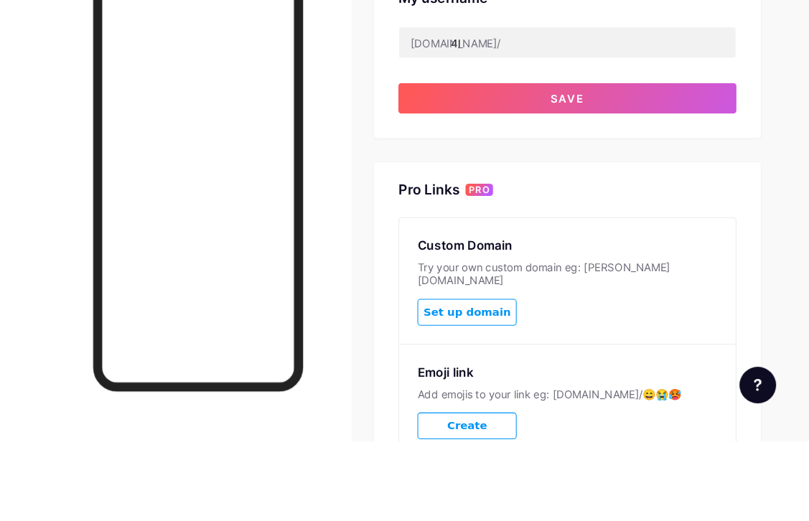
click at [561, 184] on button "Save" at bounding box center [567, 198] width 318 height 29
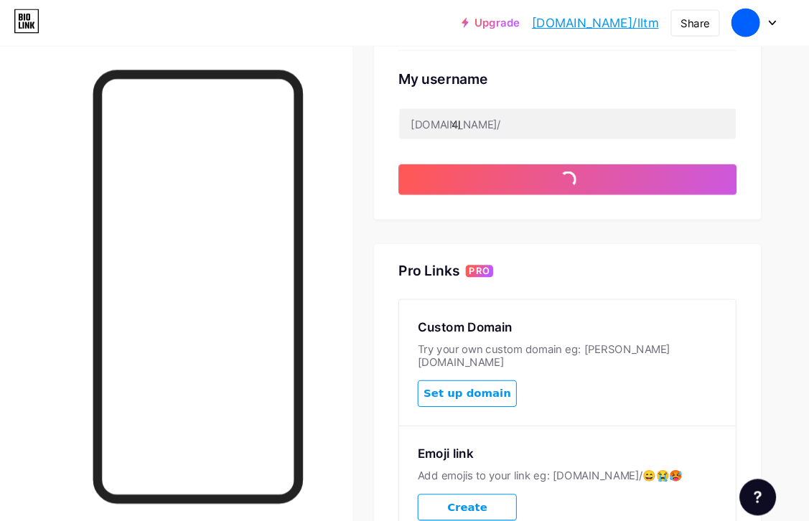
scroll to position [535, 14]
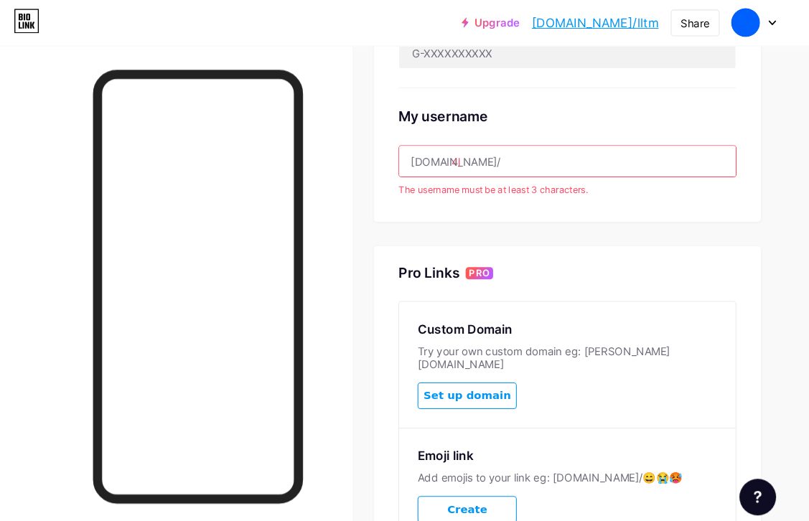
click at [517, 144] on input "4l" at bounding box center [566, 152] width 316 height 29
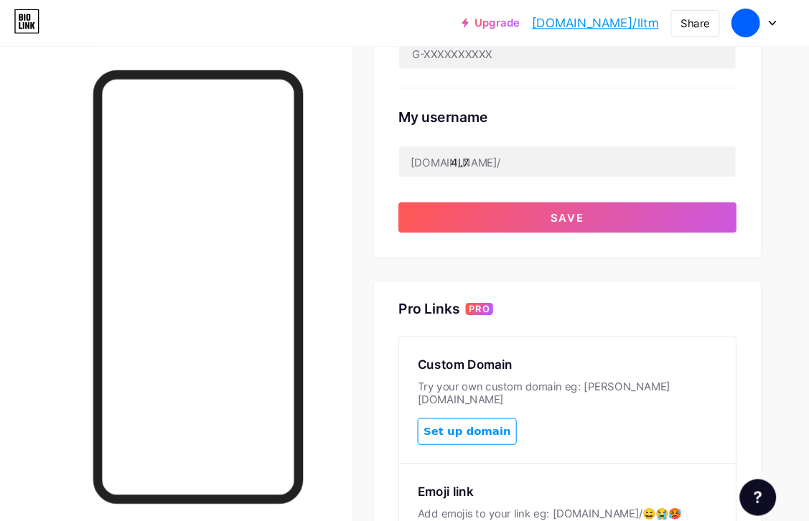
click at [550, 199] on span "Save" at bounding box center [566, 205] width 32 height 12
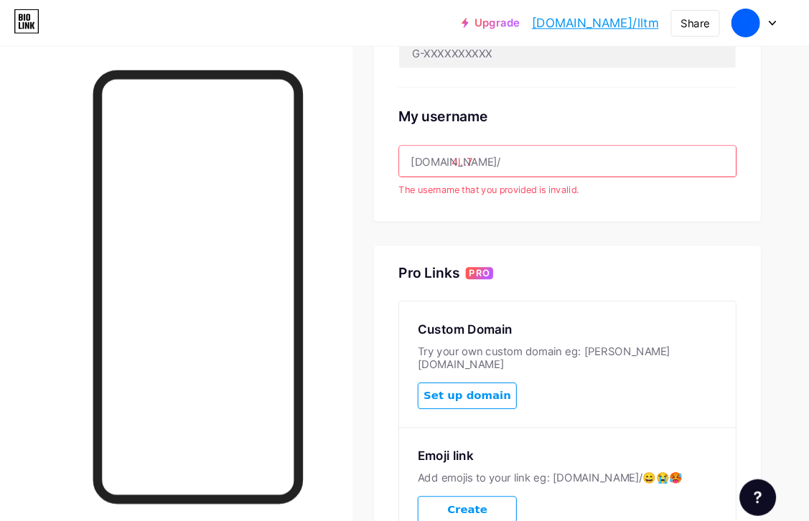
click at [540, 149] on input "4l..7" at bounding box center [566, 151] width 316 height 29
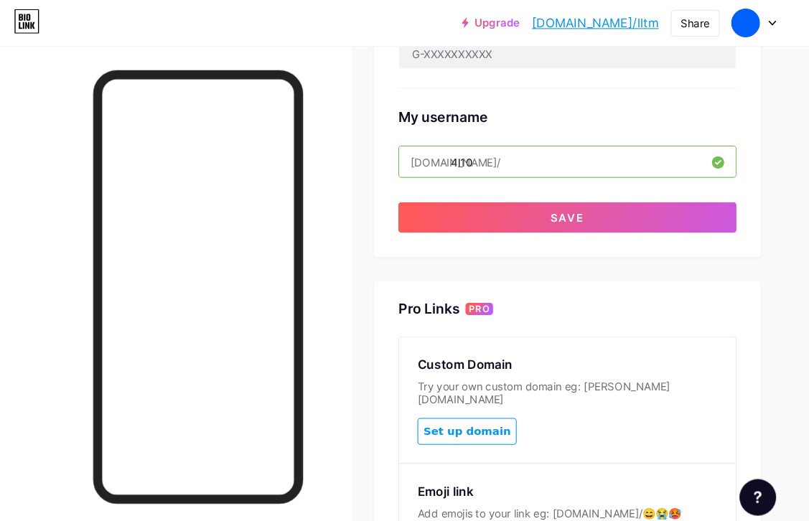
type input "4l10"
click at [555, 202] on button "Save" at bounding box center [567, 204] width 318 height 29
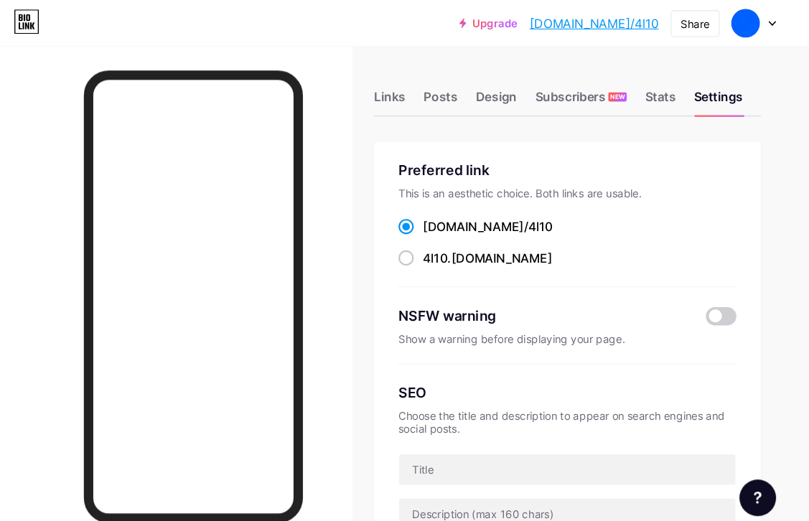
scroll to position [0, 14]
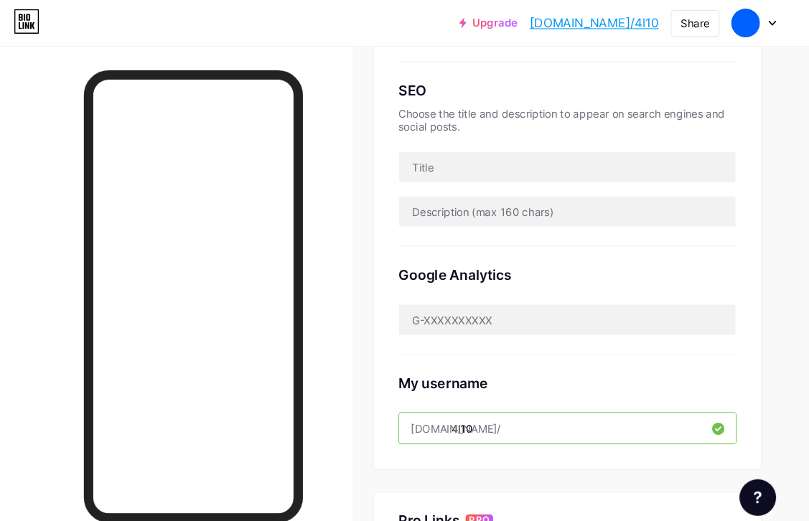
click at [484, 390] on input "4l10" at bounding box center [566, 402] width 316 height 29
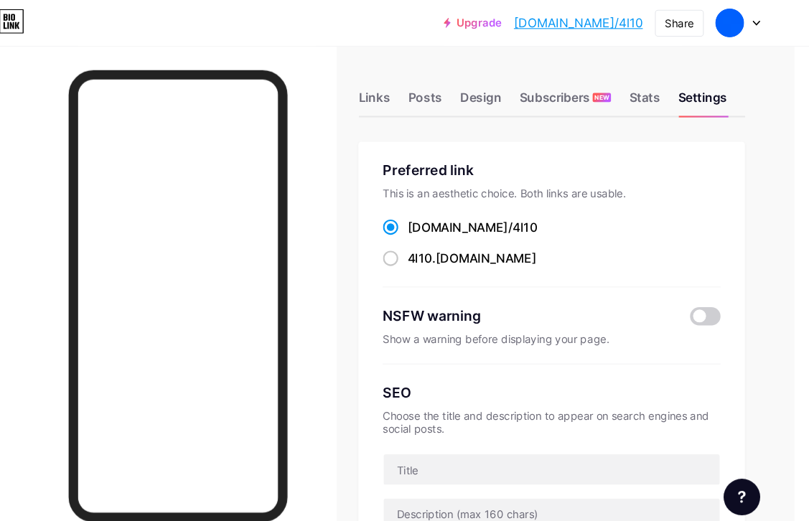
click at [431, 93] on div "Posts" at bounding box center [447, 96] width 32 height 26
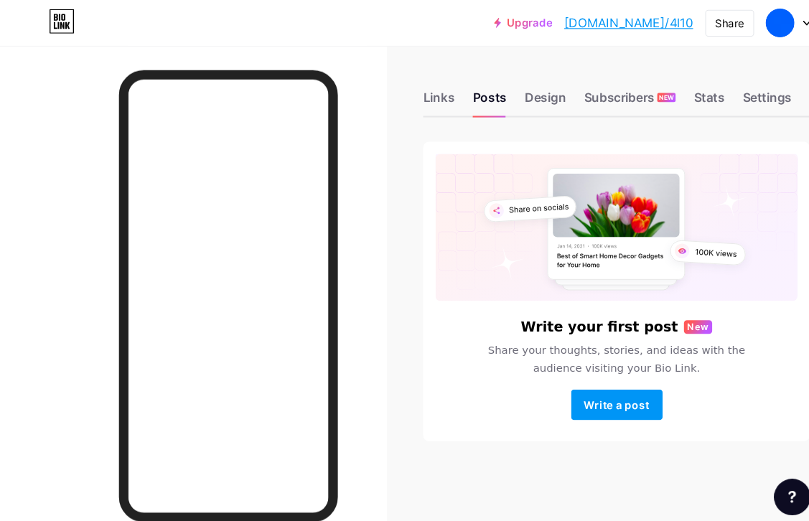
click at [523, 85] on div "Design" at bounding box center [513, 96] width 39 height 26
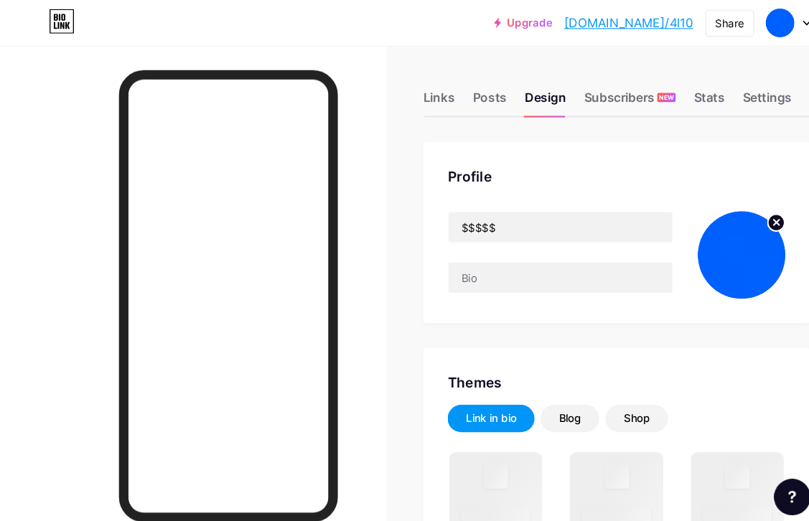
click at [413, 93] on div "Links" at bounding box center [412, 96] width 29 height 26
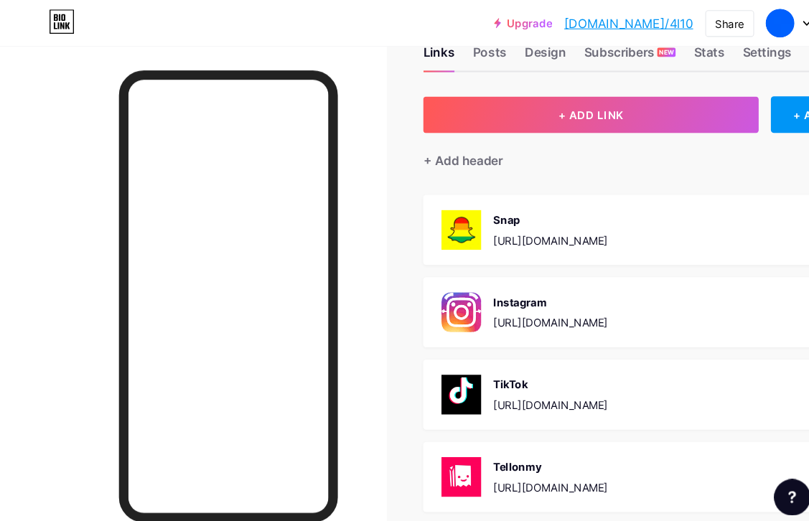
scroll to position [44, 0]
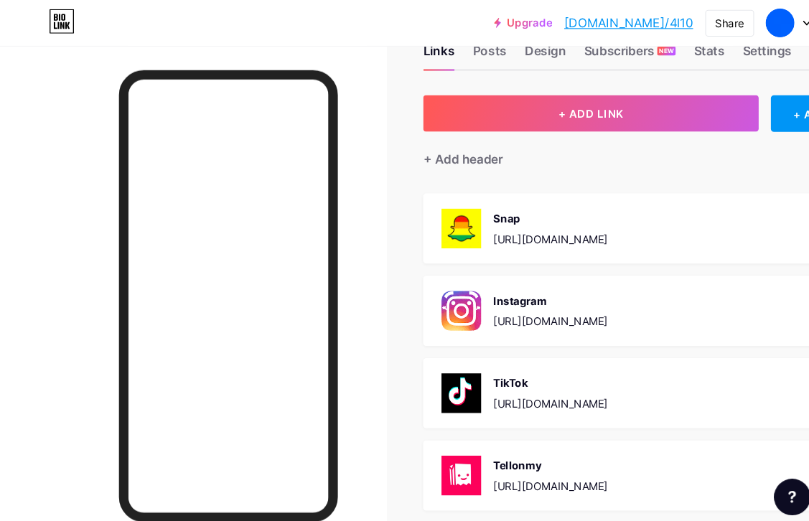
click at [620, 105] on button "+ ADD LINK" at bounding box center [556, 107] width 316 height 34
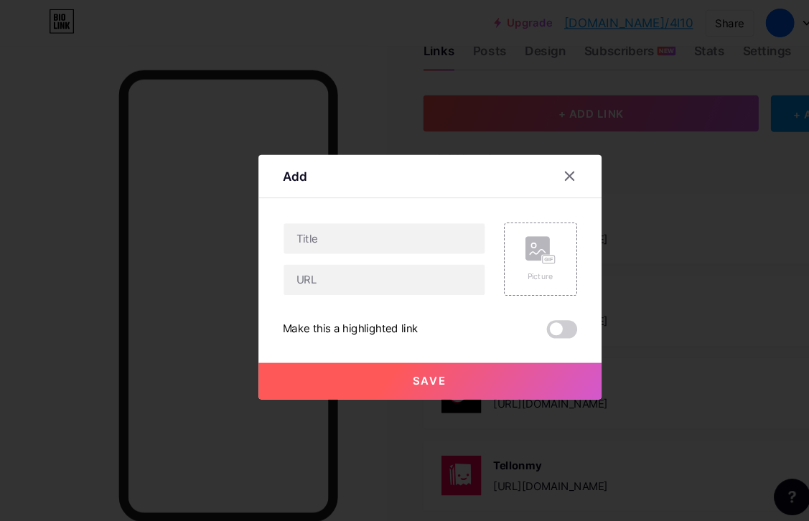
click at [545, 179] on div at bounding box center [536, 166] width 26 height 26
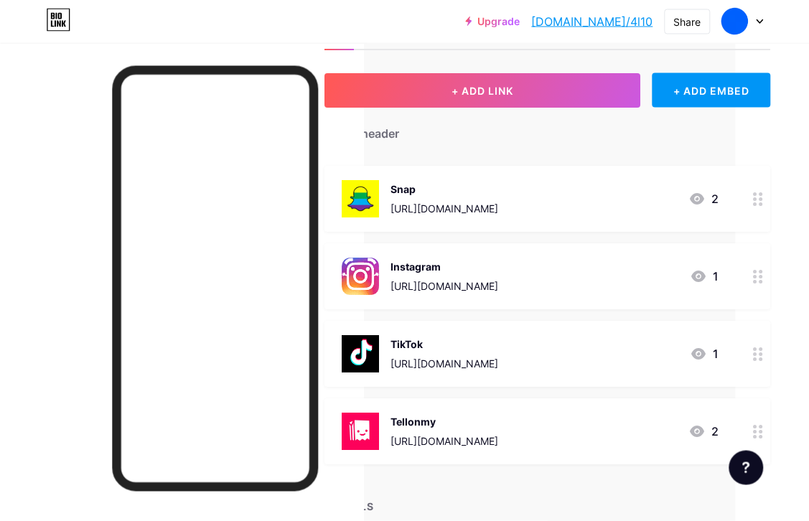
scroll to position [0, 74]
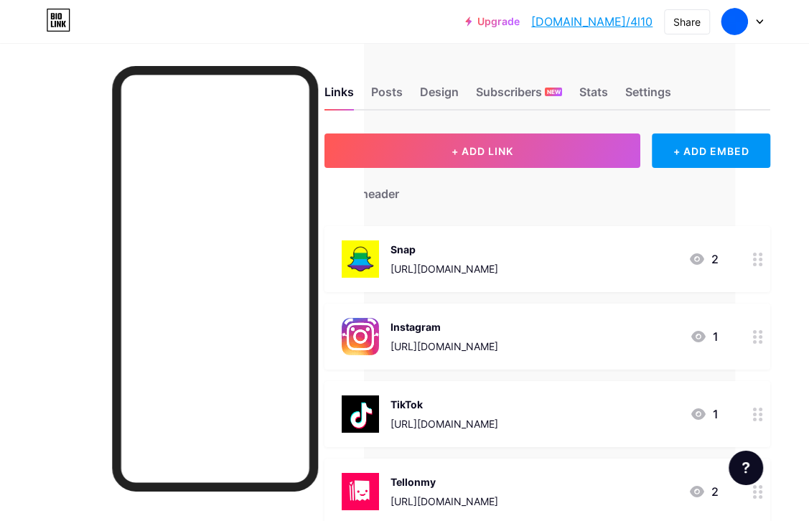
click at [443, 84] on div "Design" at bounding box center [439, 96] width 39 height 26
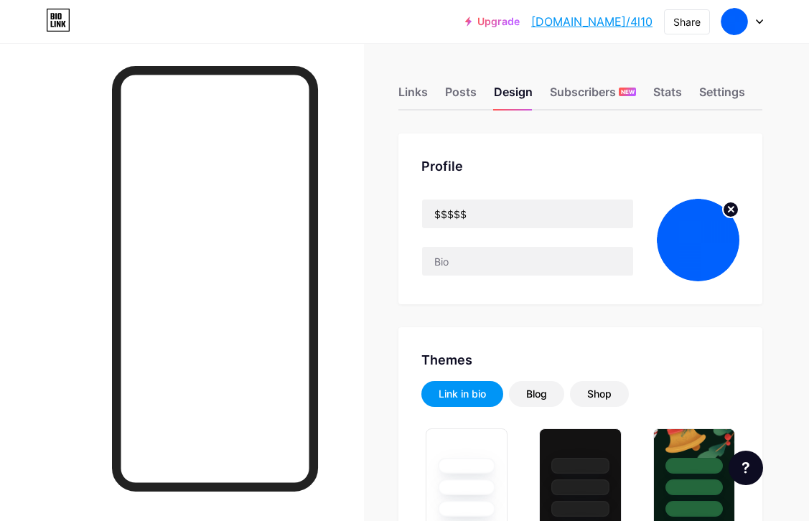
click at [474, 91] on div "Posts" at bounding box center [461, 96] width 32 height 26
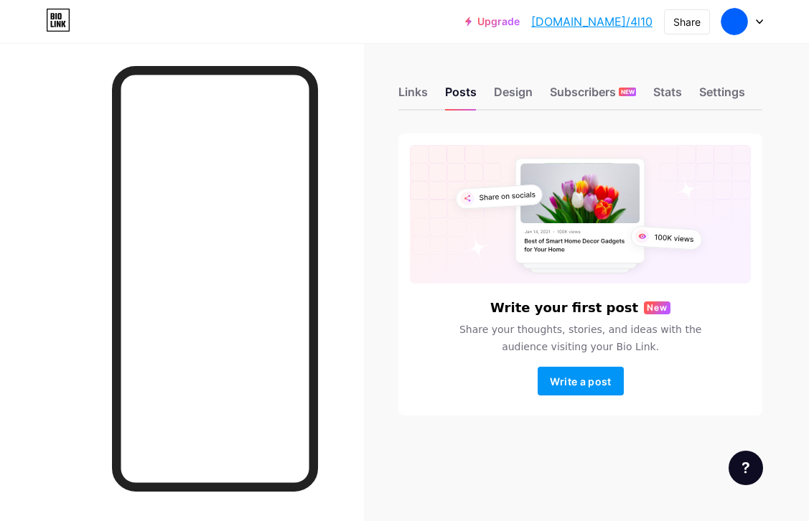
click at [725, 96] on div "Settings" at bounding box center [722, 96] width 46 height 26
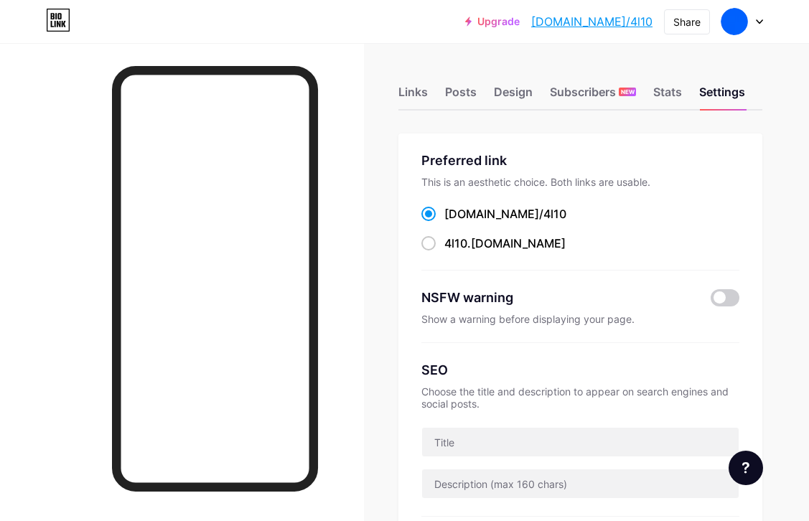
click at [679, 24] on div "Share" at bounding box center [686, 21] width 27 height 15
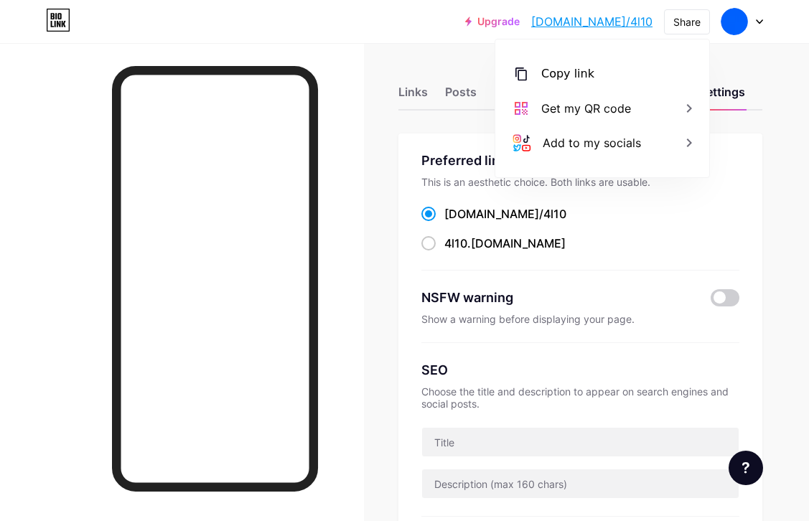
click at [642, 67] on div "Copy link" at bounding box center [602, 74] width 214 height 34
